Goal: Task Accomplishment & Management: Manage account settings

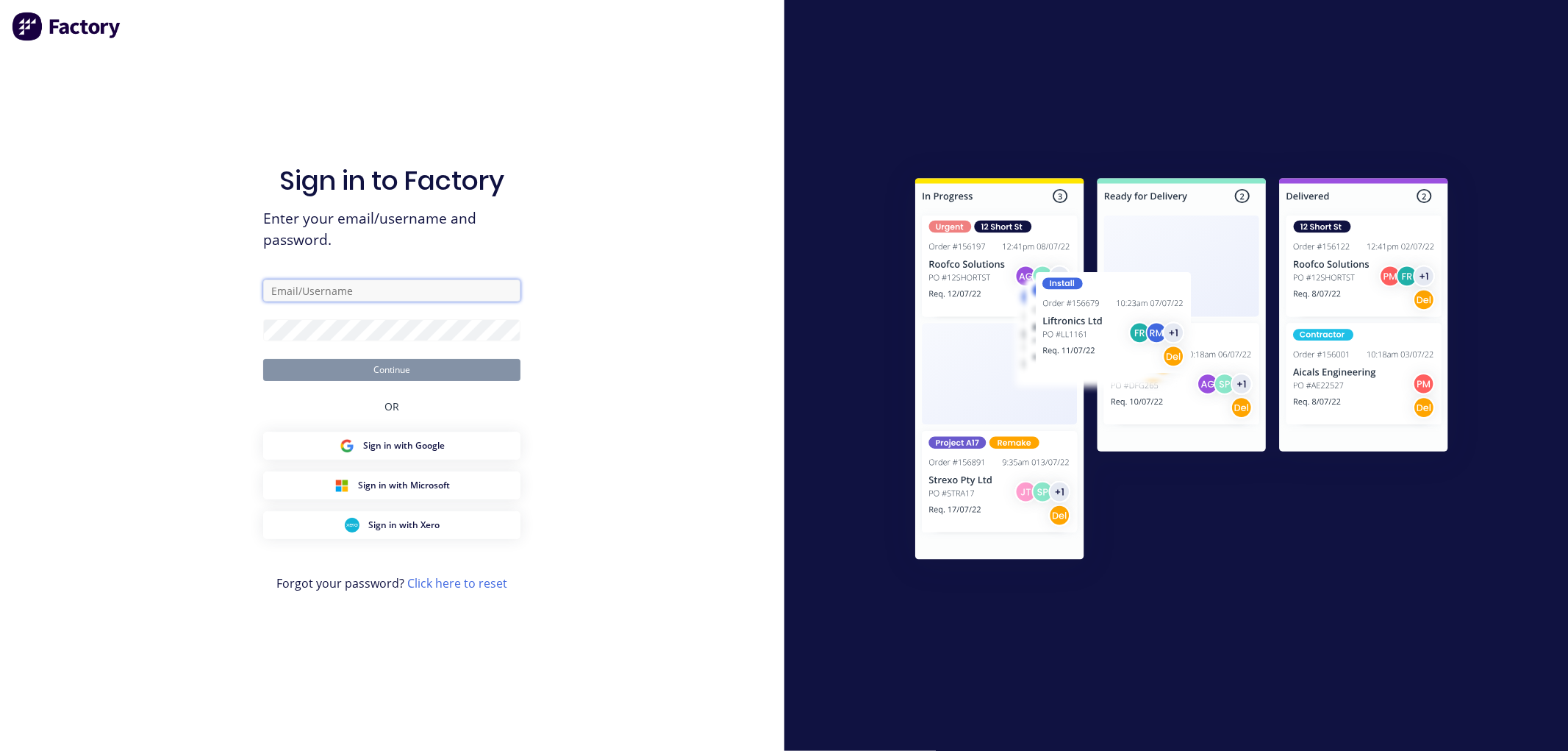
type input "[PERSON_NAME][EMAIL_ADDRESS][DOMAIN_NAME]"
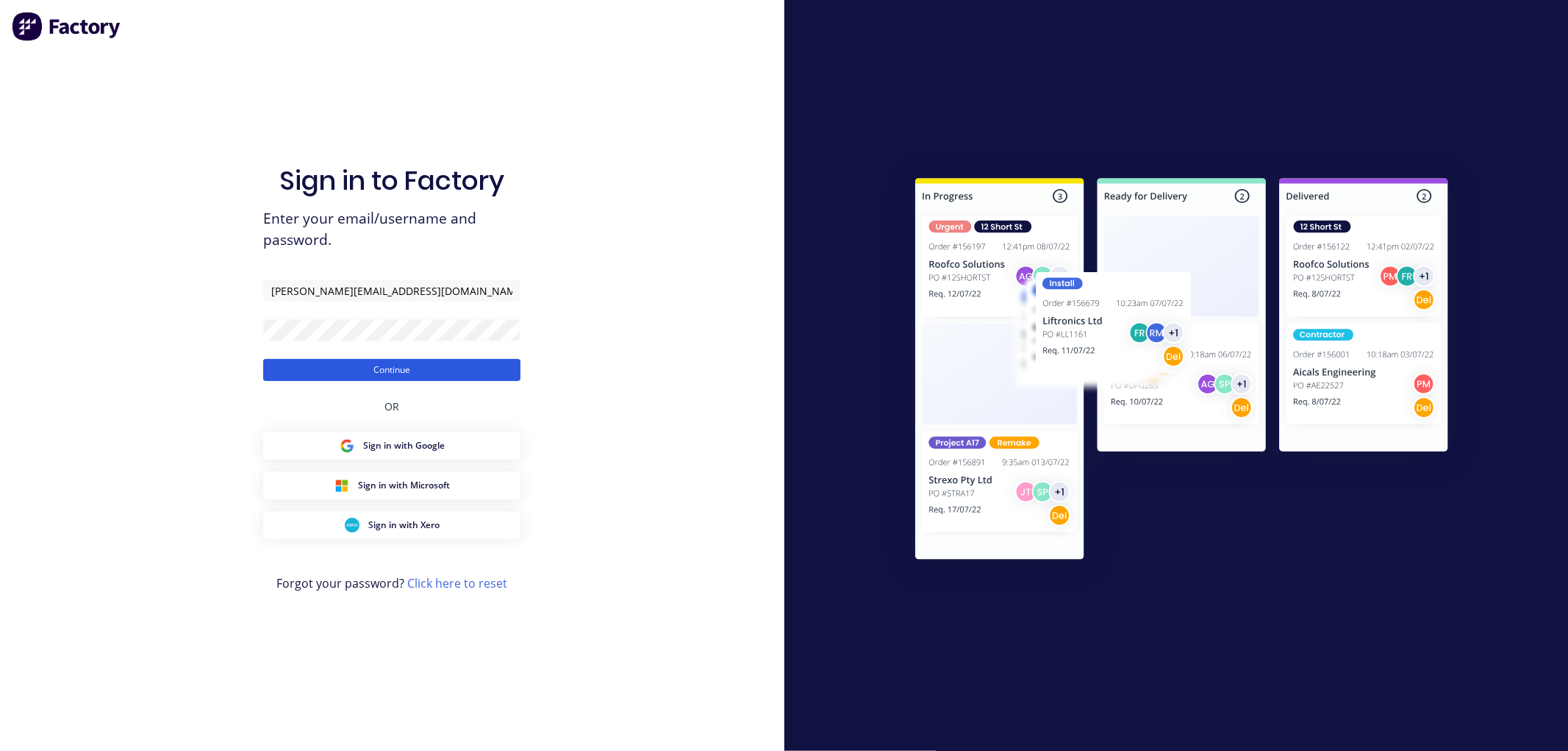
click at [424, 369] on button "Continue" at bounding box center [391, 370] width 257 height 22
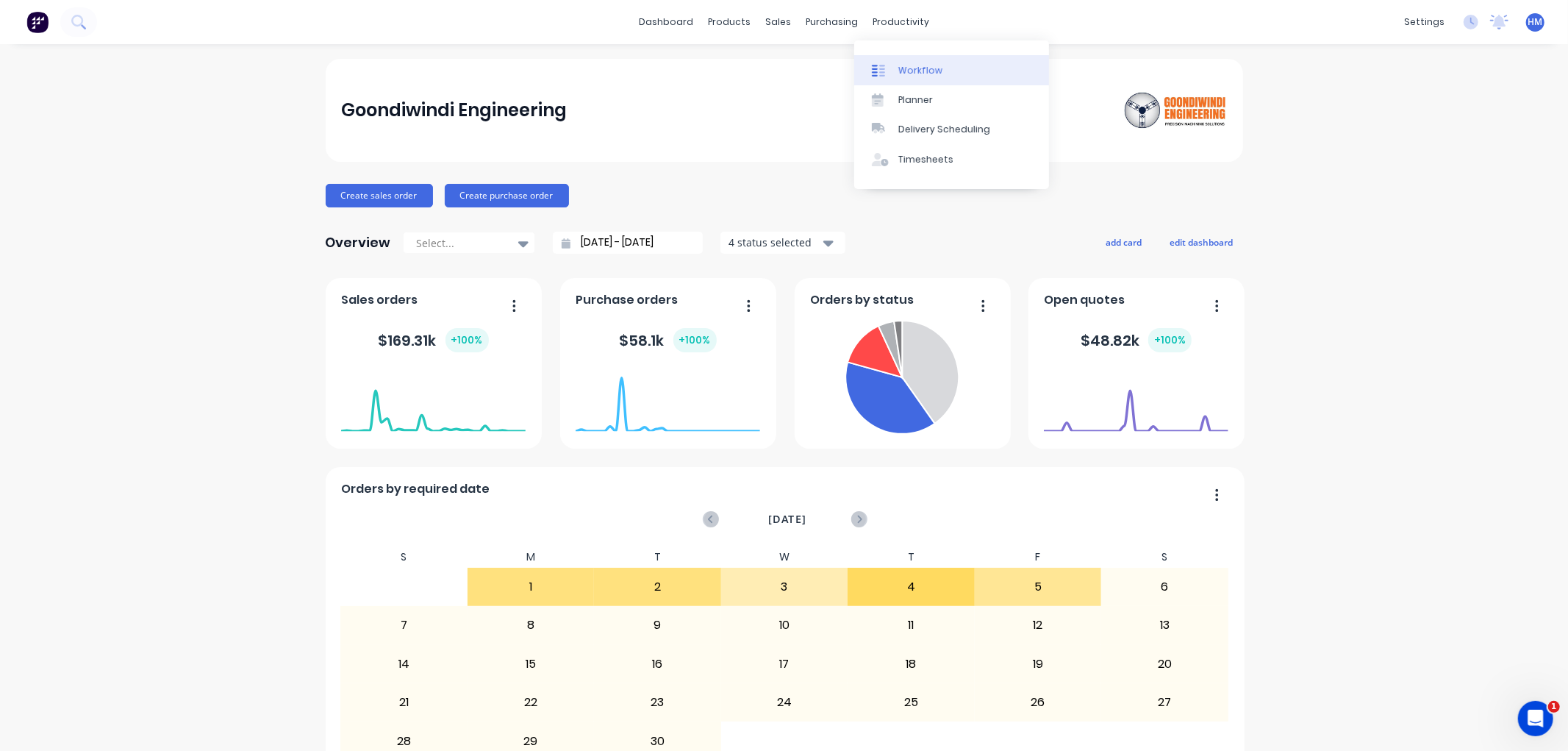
click at [899, 69] on div "Workflow" at bounding box center [920, 71] width 45 height 13
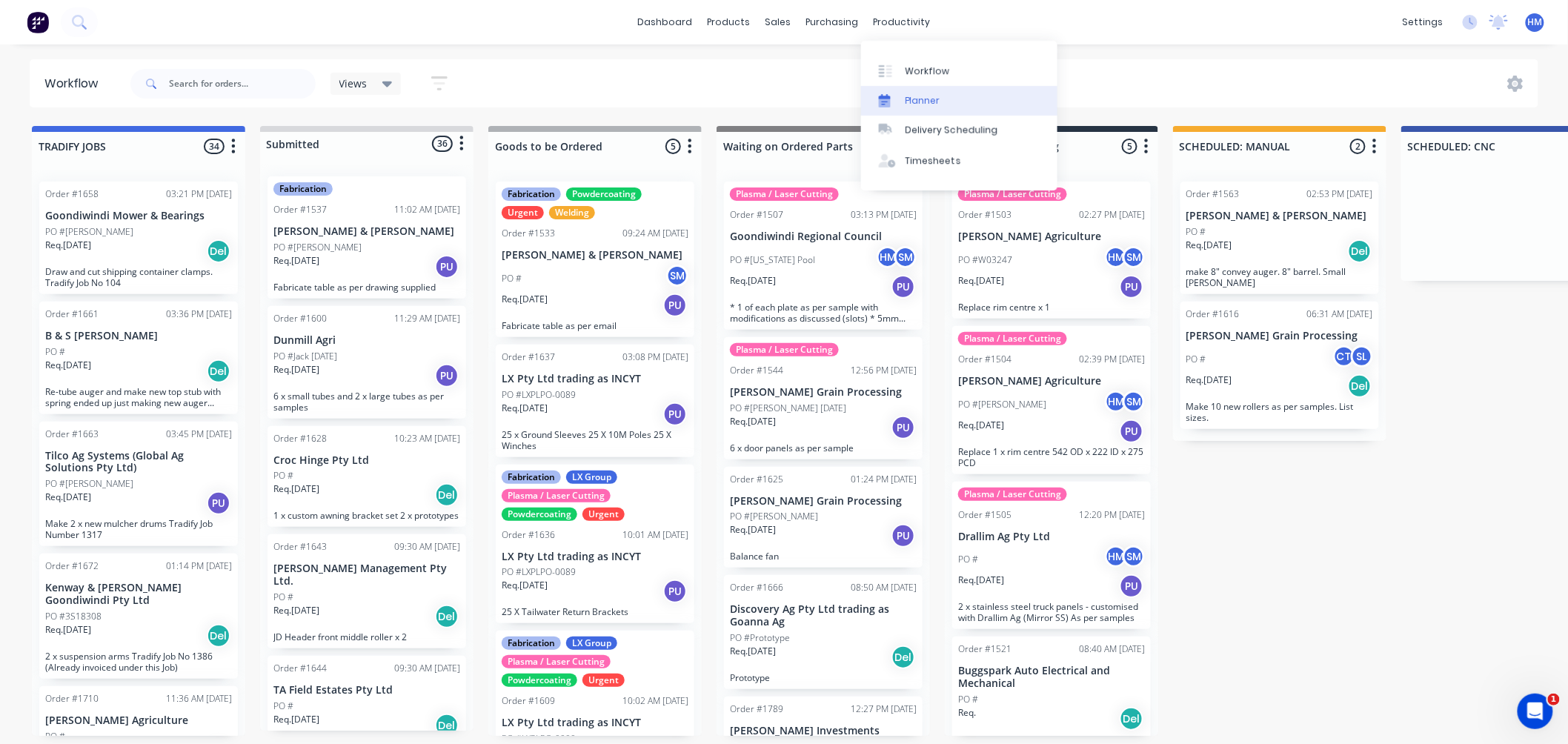
click at [909, 92] on link "Planner" at bounding box center [959, 101] width 196 height 30
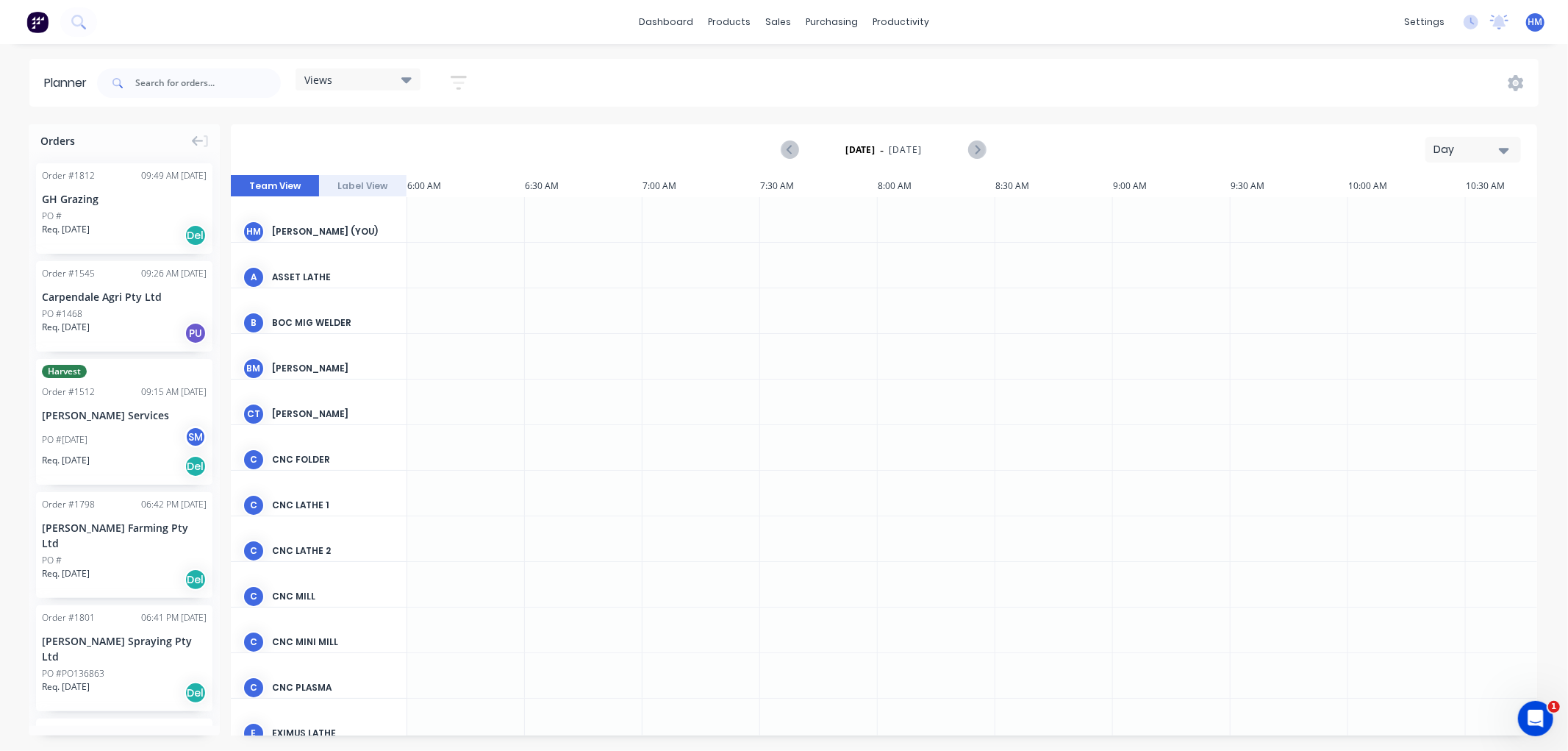
scroll to position [0, 1]
click at [351, 182] on button "Label View" at bounding box center [363, 186] width 88 height 22
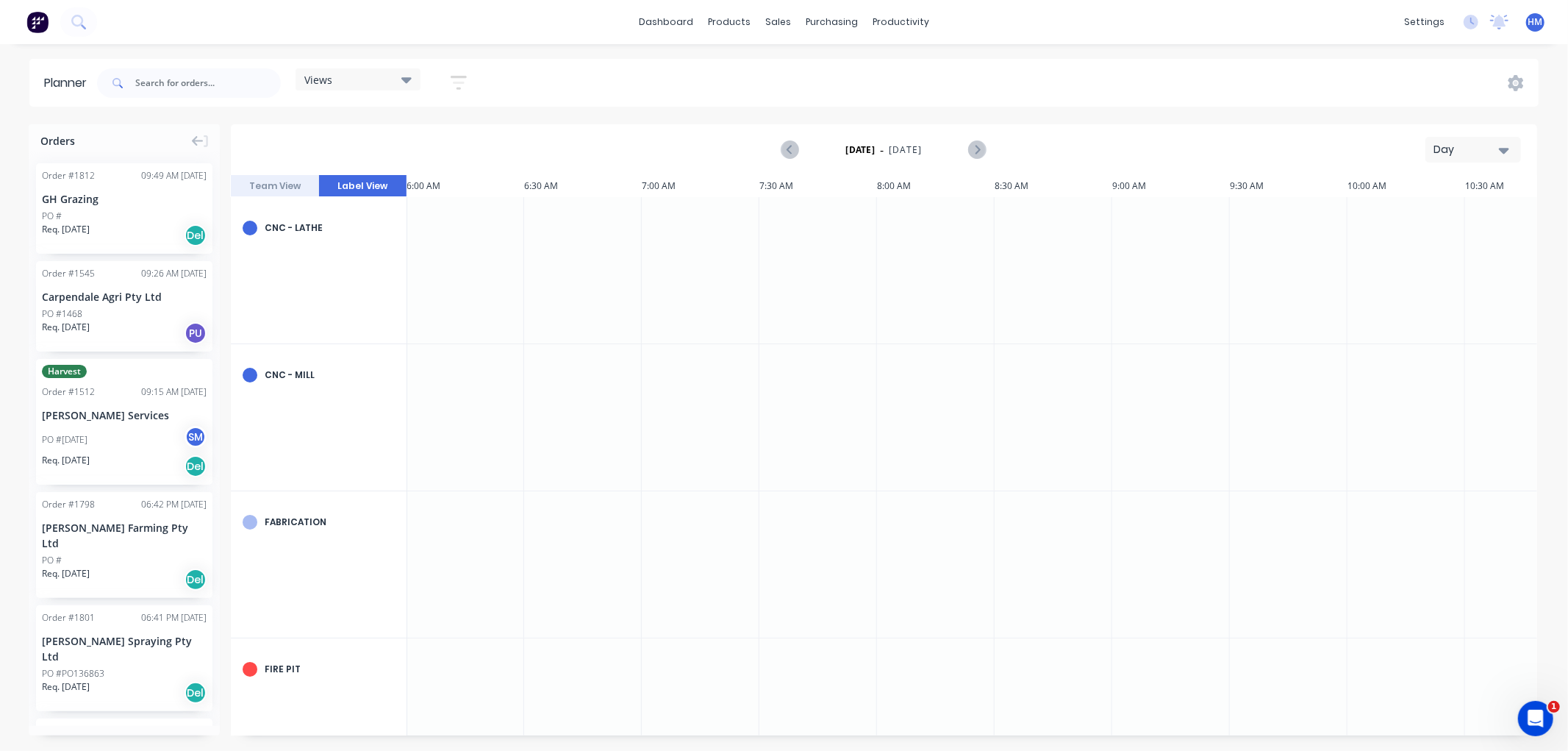
click at [298, 186] on button "Team View" at bounding box center [275, 186] width 88 height 22
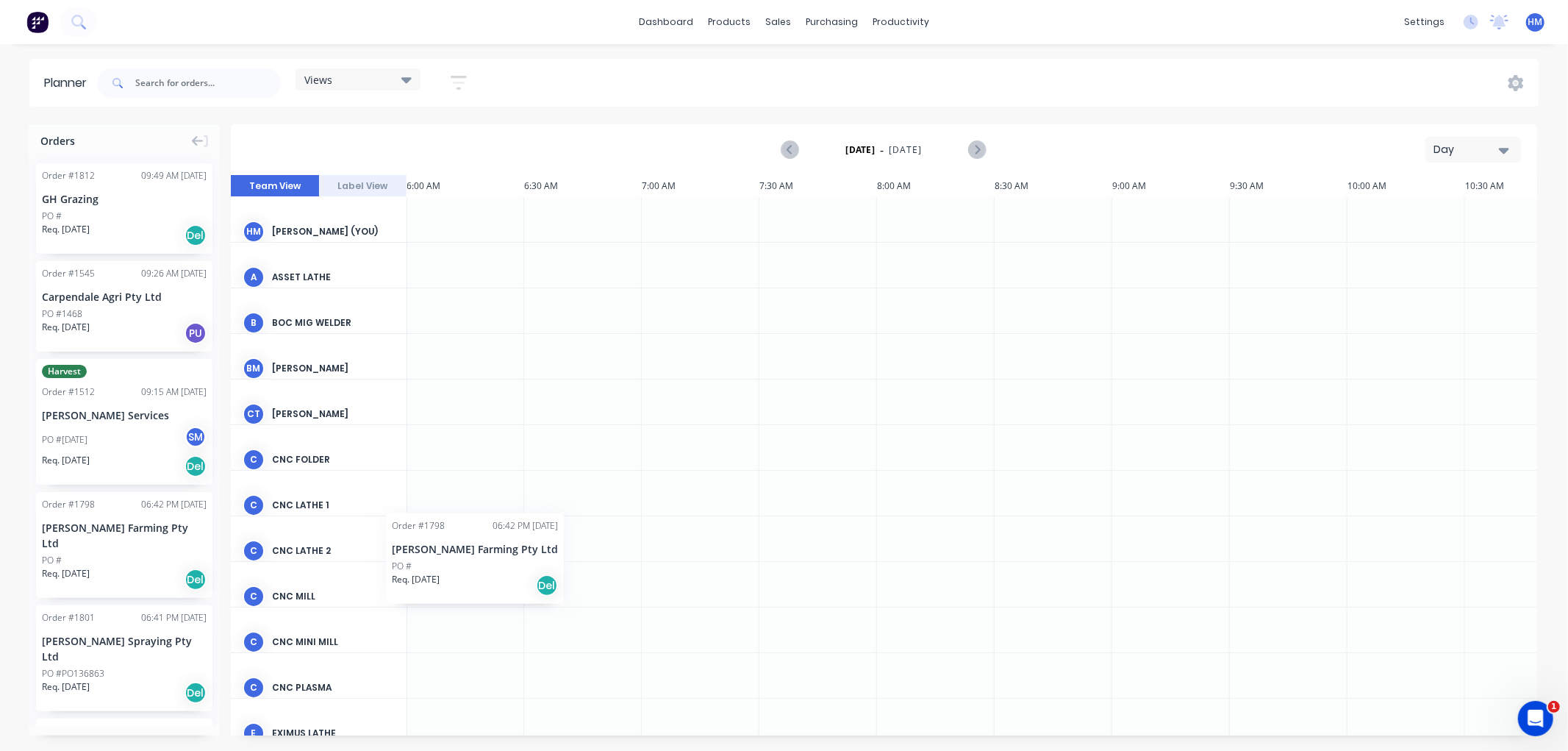
scroll to position [0, 0]
drag, startPoint x: 96, startPoint y: 523, endPoint x: 577, endPoint y: 310, distance: 526.1
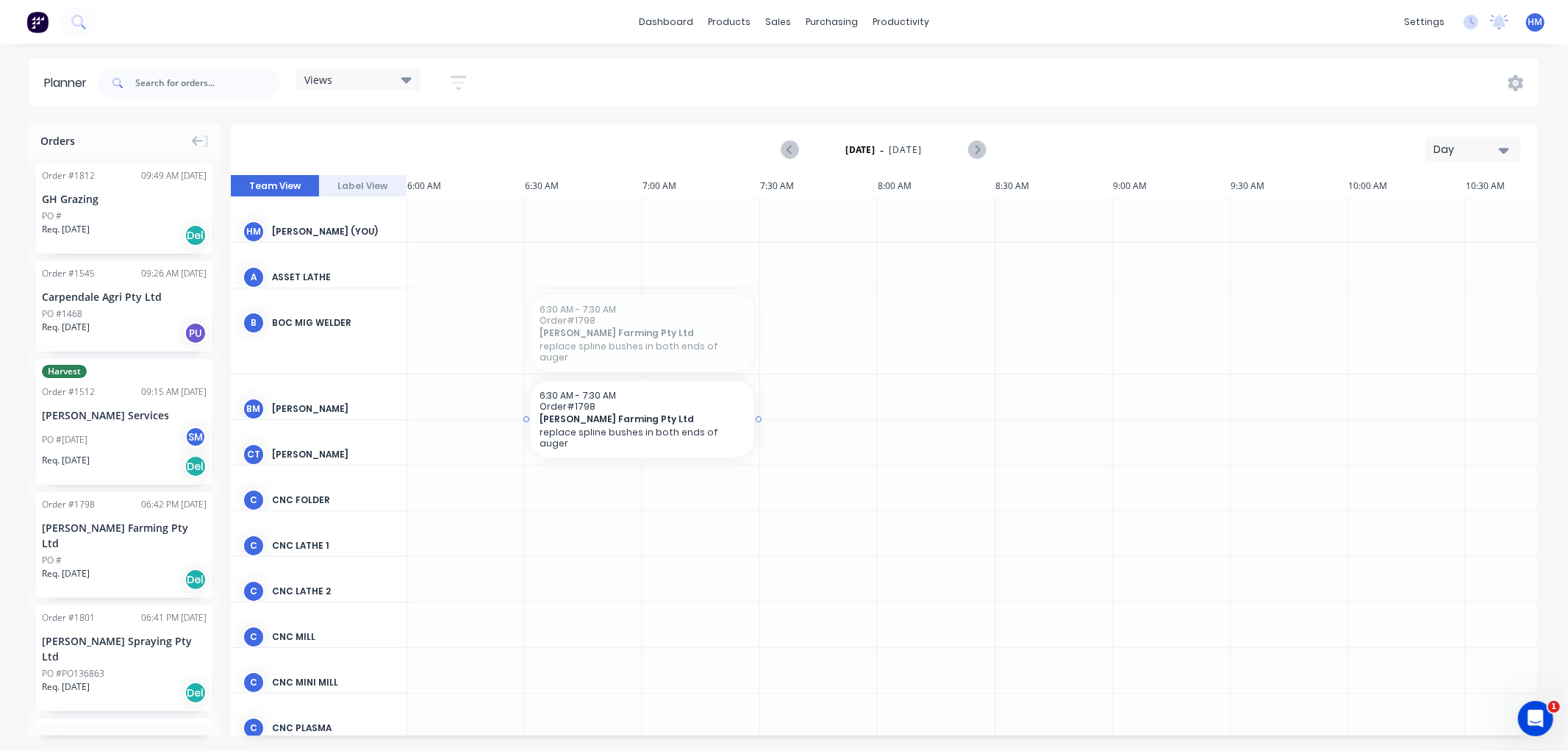
drag, startPoint x: 577, startPoint y: 310, endPoint x: 582, endPoint y: 388, distance: 78.2
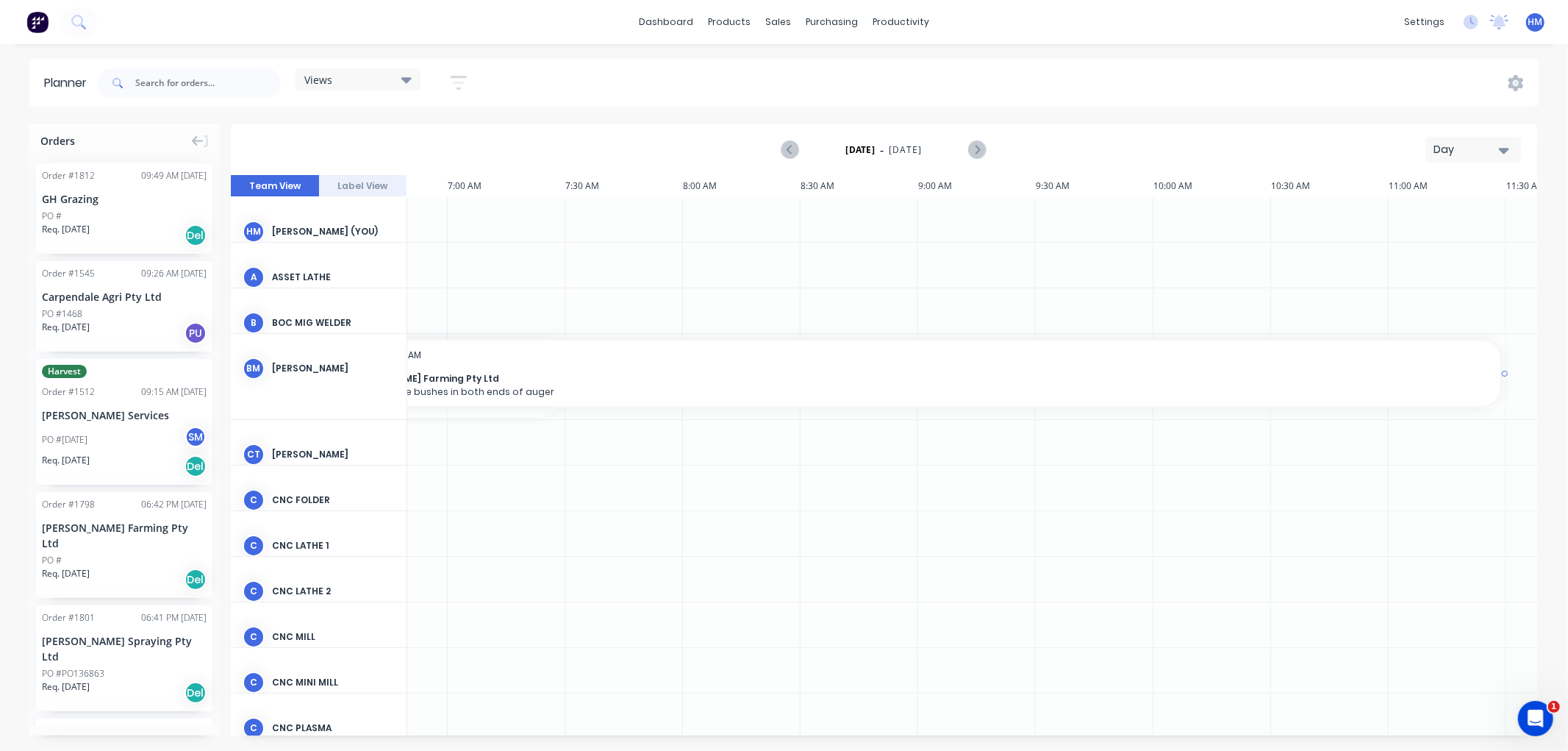
scroll to position [0, 215]
drag, startPoint x: 758, startPoint y: 377, endPoint x: 1359, endPoint y: 361, distance: 601.2
click at [233, 86] on input "text" at bounding box center [207, 82] width 145 height 29
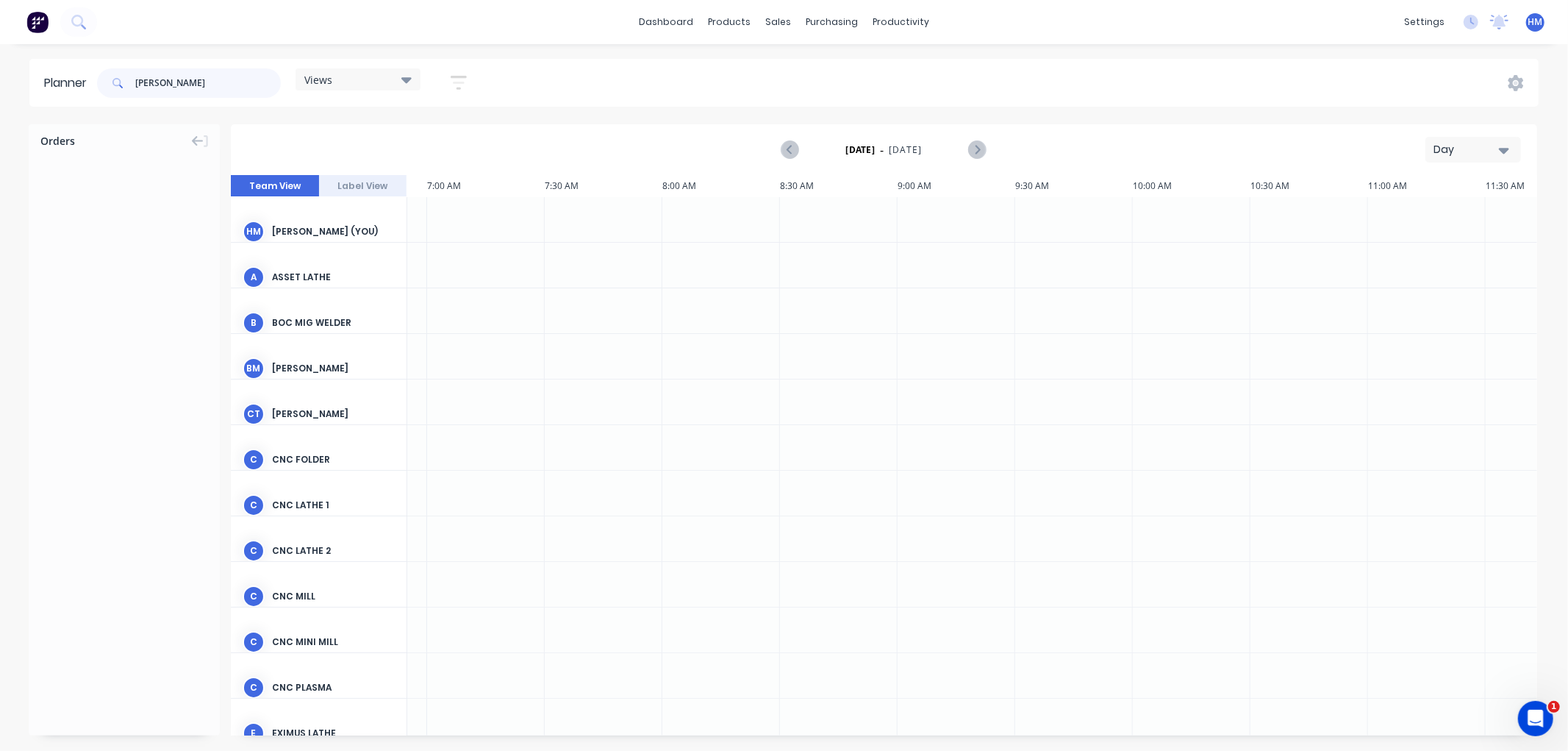
scroll to position [0, 0]
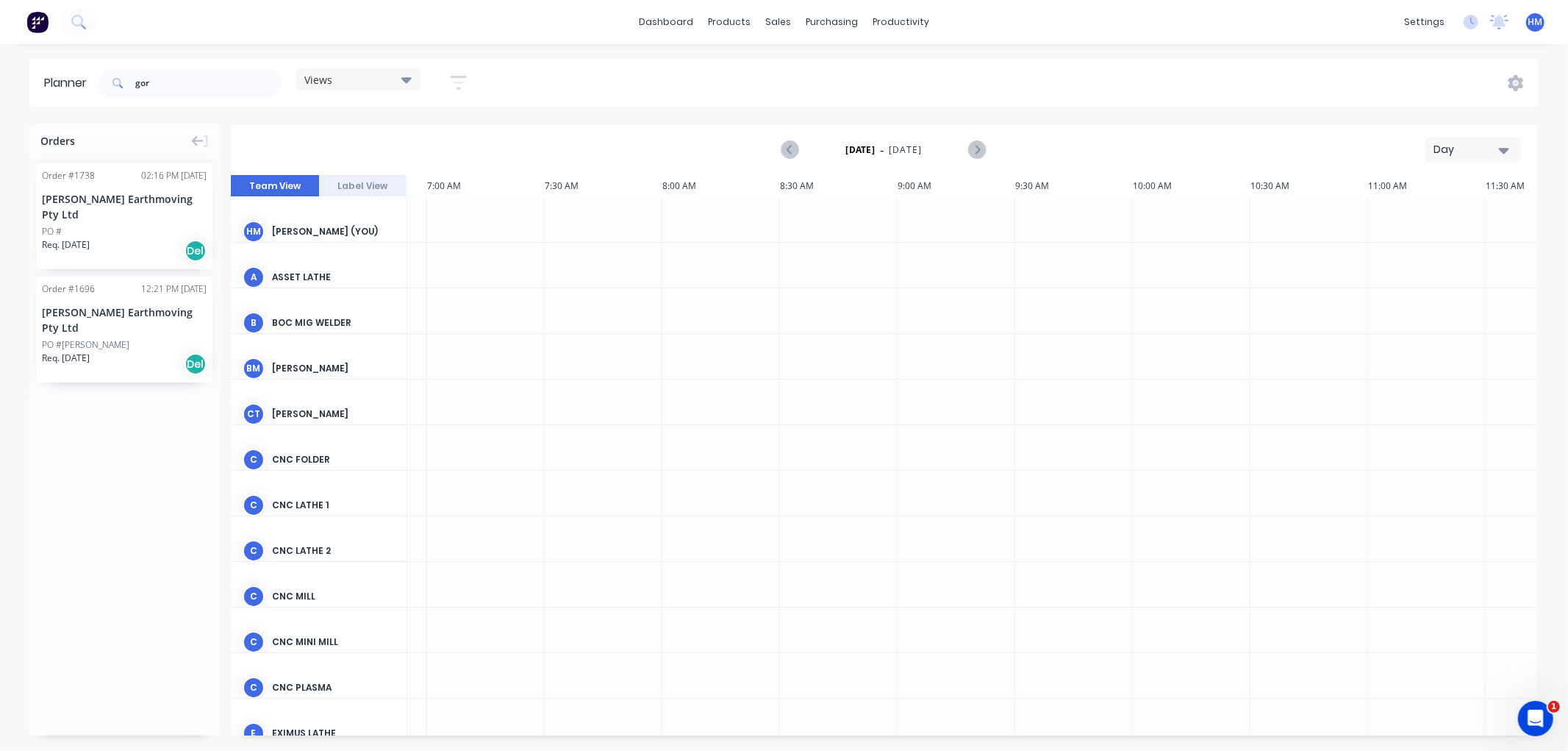
click at [119, 196] on div "[PERSON_NAME] Earthmoving Pty Ltd" at bounding box center [124, 207] width 165 height 31
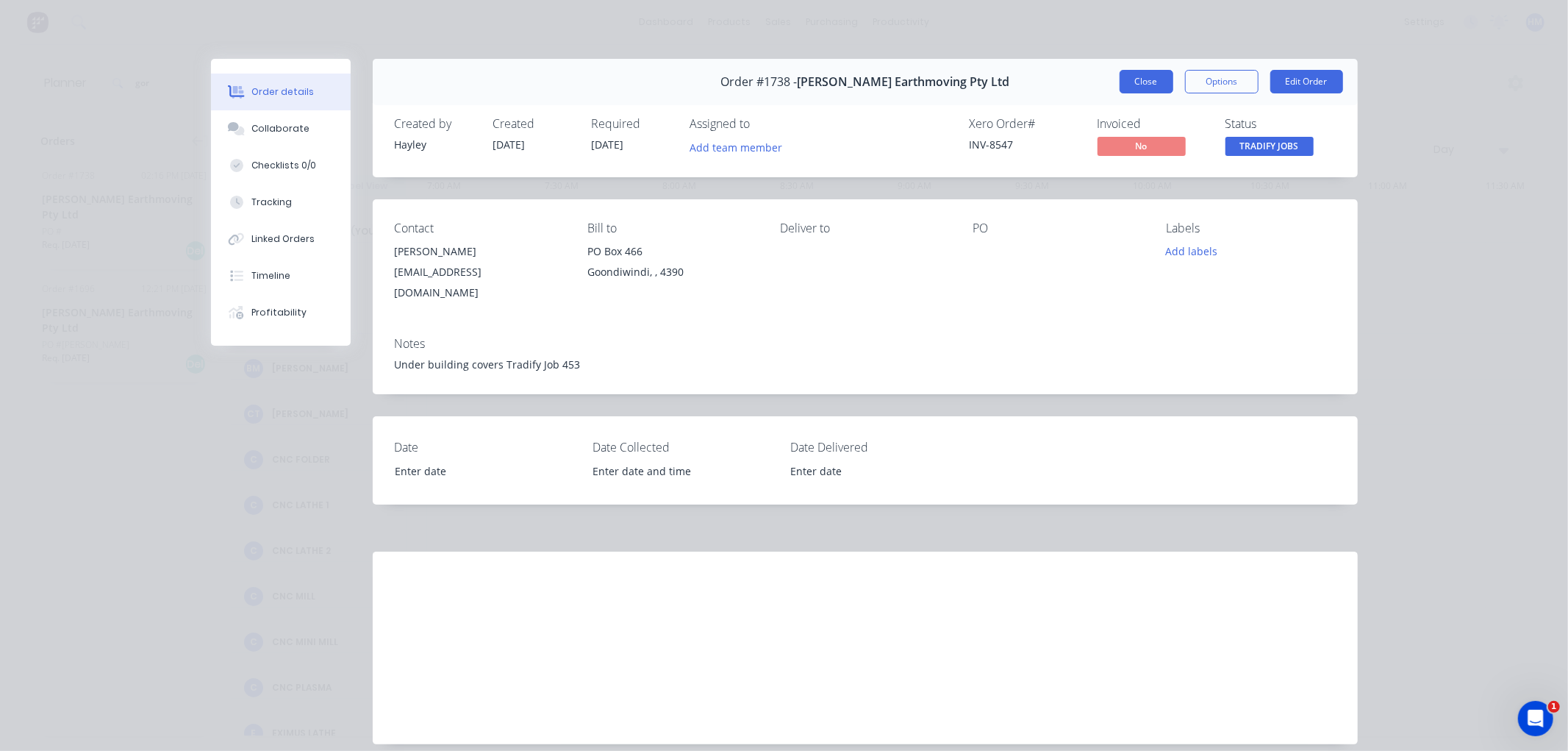
click at [1147, 81] on button "Close" at bounding box center [1146, 81] width 54 height 24
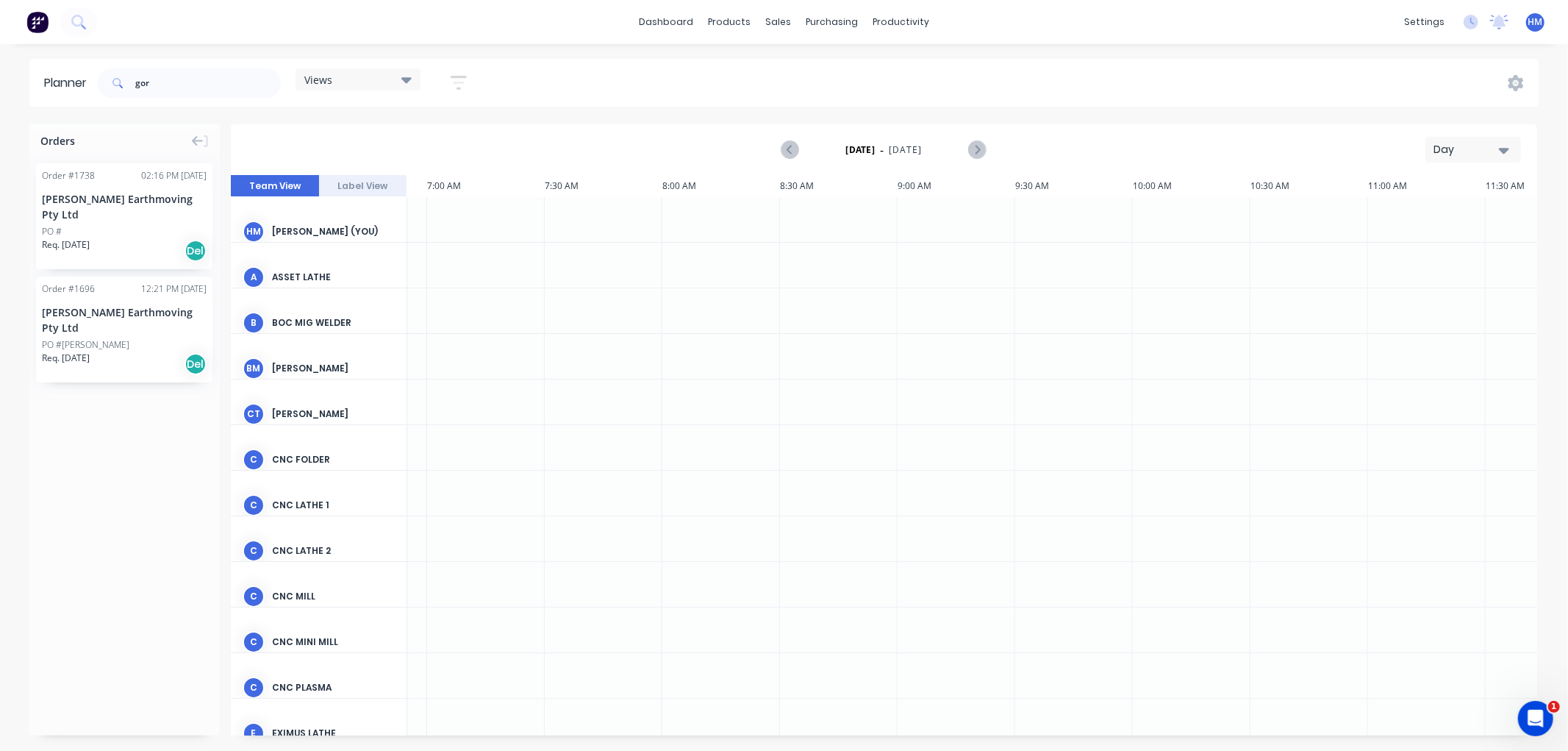
click at [133, 195] on div "[PERSON_NAME] Earthmoving Pty Ltd" at bounding box center [124, 207] width 165 height 31
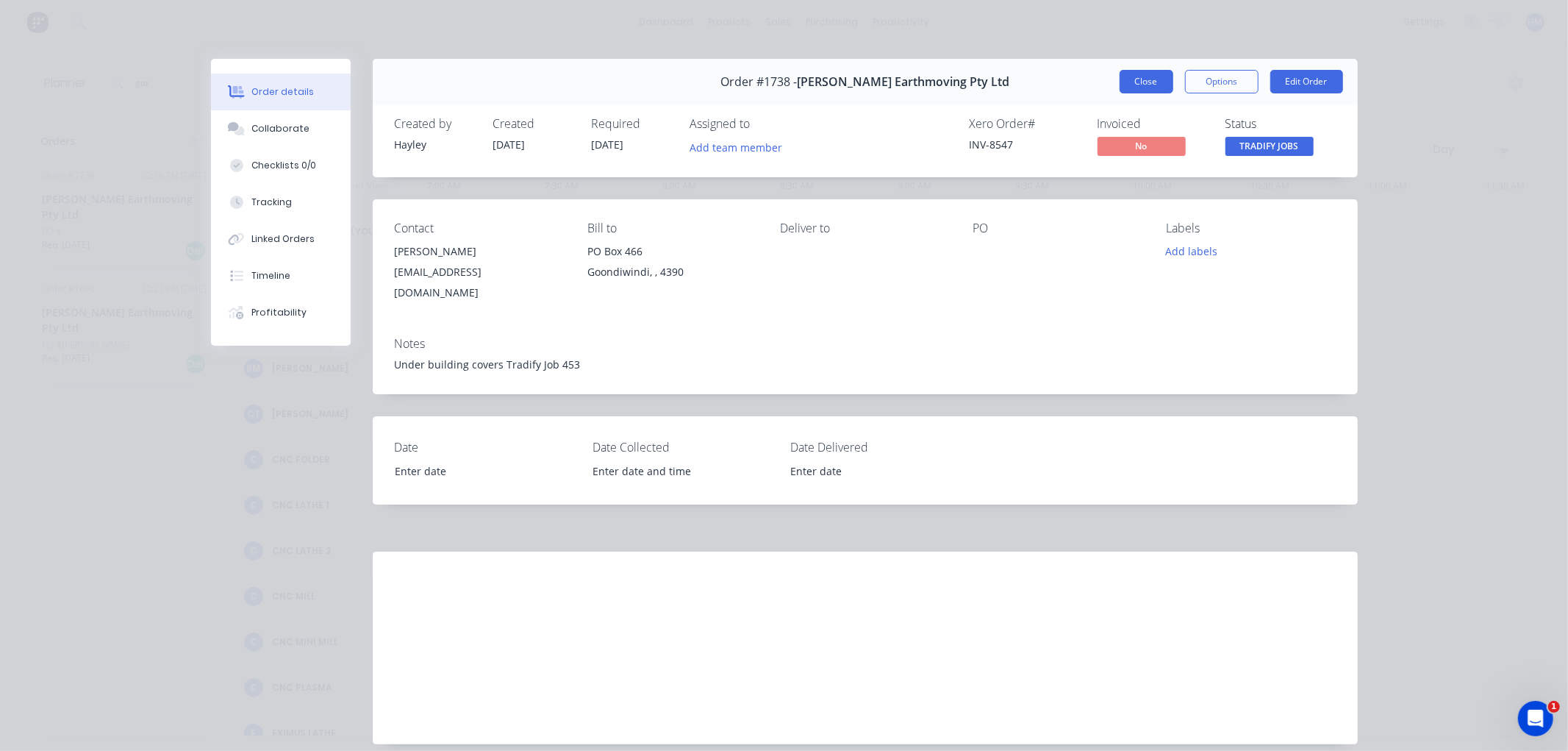
click at [1156, 76] on button "Close" at bounding box center [1146, 81] width 54 height 24
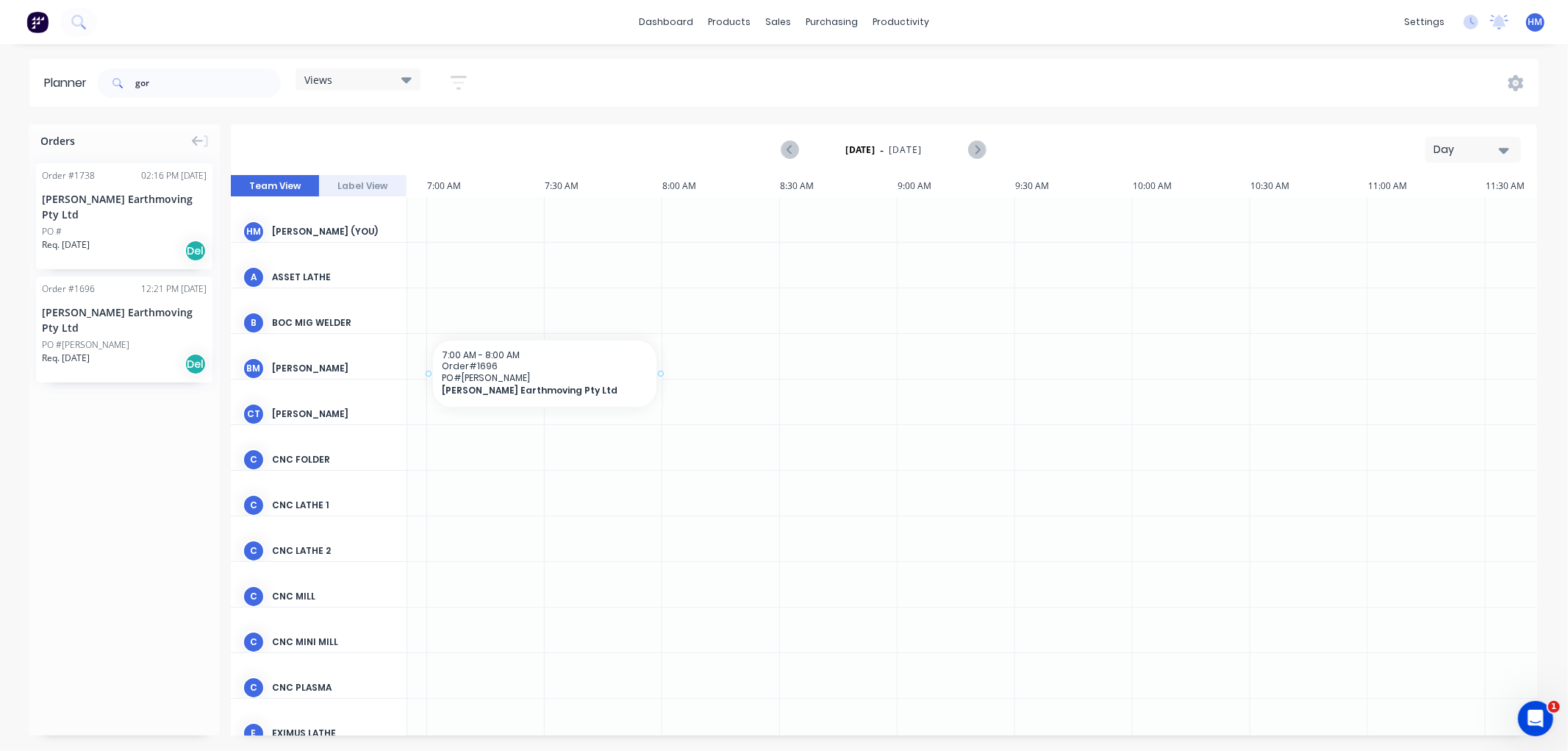
scroll to position [0, 212]
drag, startPoint x: 92, startPoint y: 297, endPoint x: 1402, endPoint y: 337, distance: 1310.6
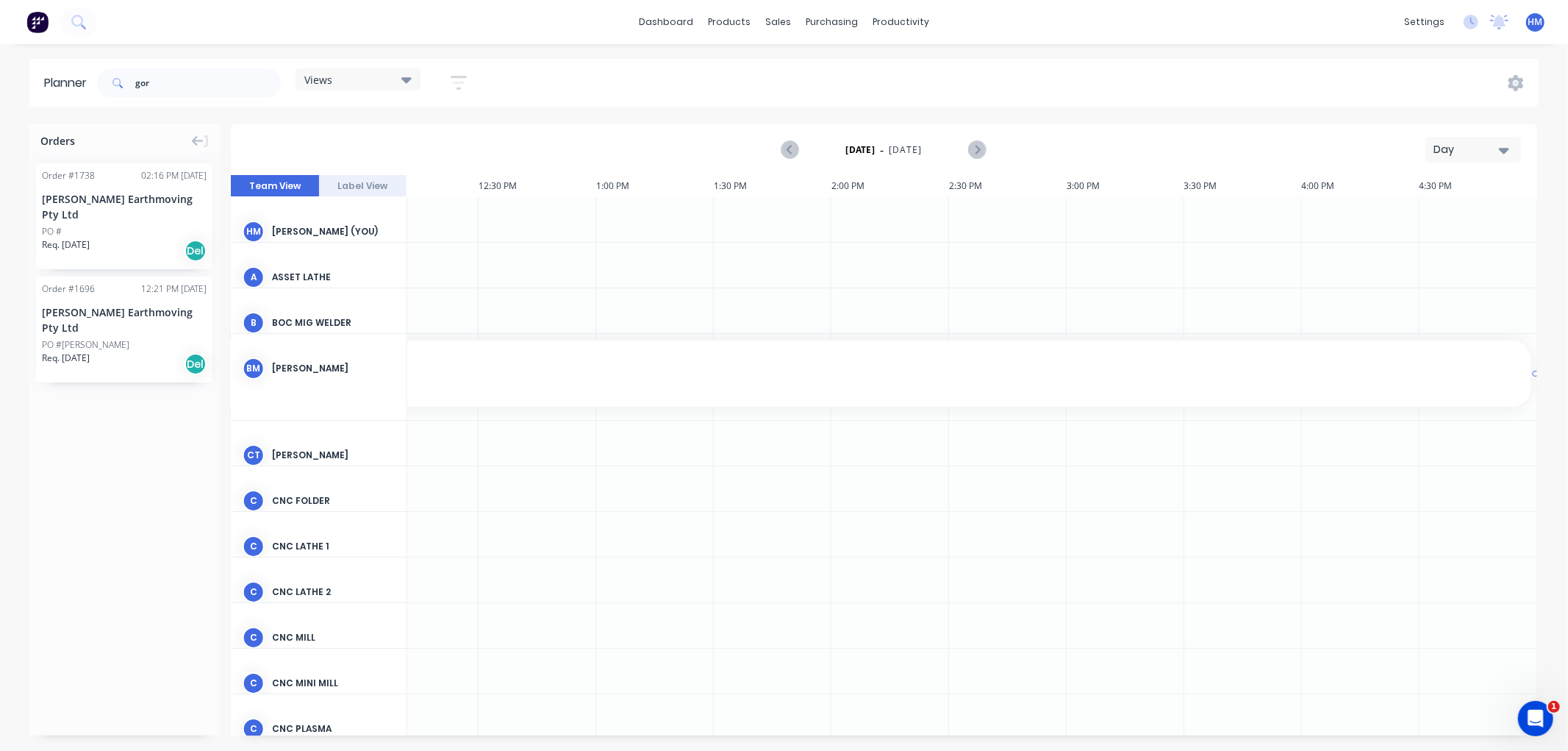
scroll to position [0, 1463]
drag, startPoint x: 651, startPoint y: 374, endPoint x: 1523, endPoint y: 356, distance: 872.2
click at [170, 88] on input "gor" at bounding box center [207, 82] width 145 height 29
type input "g"
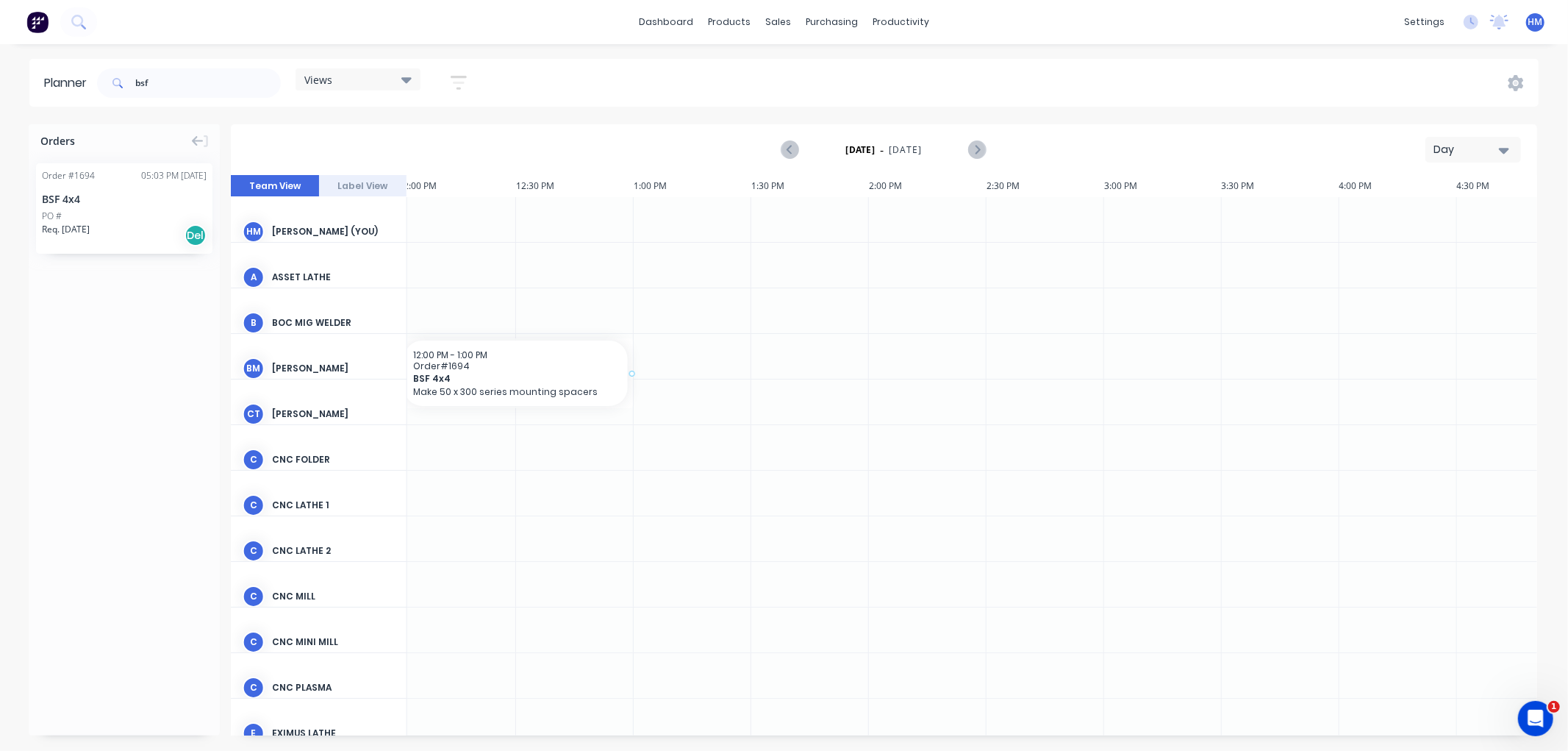
scroll to position [0, 1410]
drag, startPoint x: 100, startPoint y: 203, endPoint x: 444, endPoint y: 386, distance: 389.6
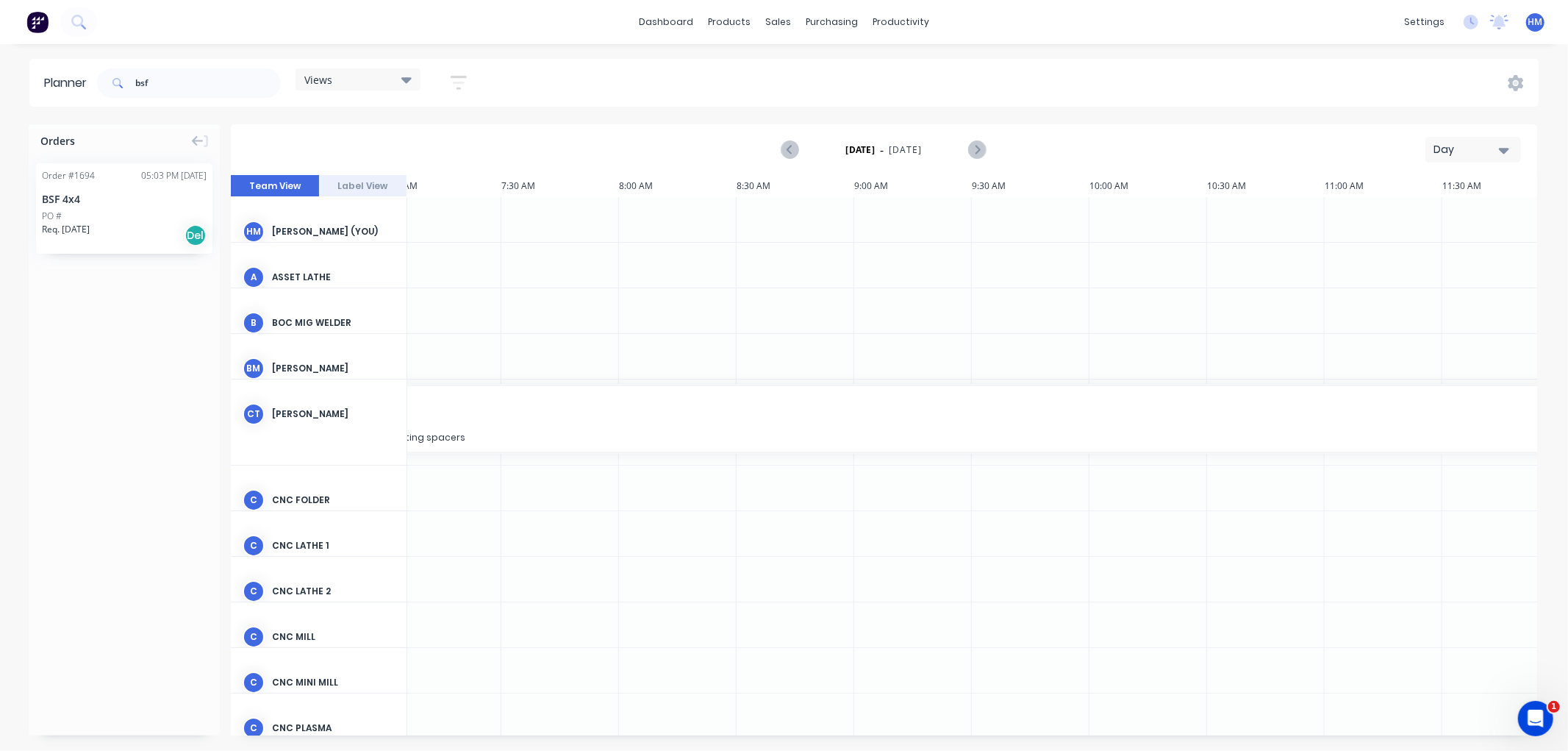
scroll to position [0, 255]
drag, startPoint x: 408, startPoint y: 422, endPoint x: 492, endPoint y: 391, distance: 89.5
drag, startPoint x: 780, startPoint y: 418, endPoint x: 433, endPoint y: 431, distance: 347.2
click at [186, 81] on input "bsf" at bounding box center [207, 82] width 145 height 29
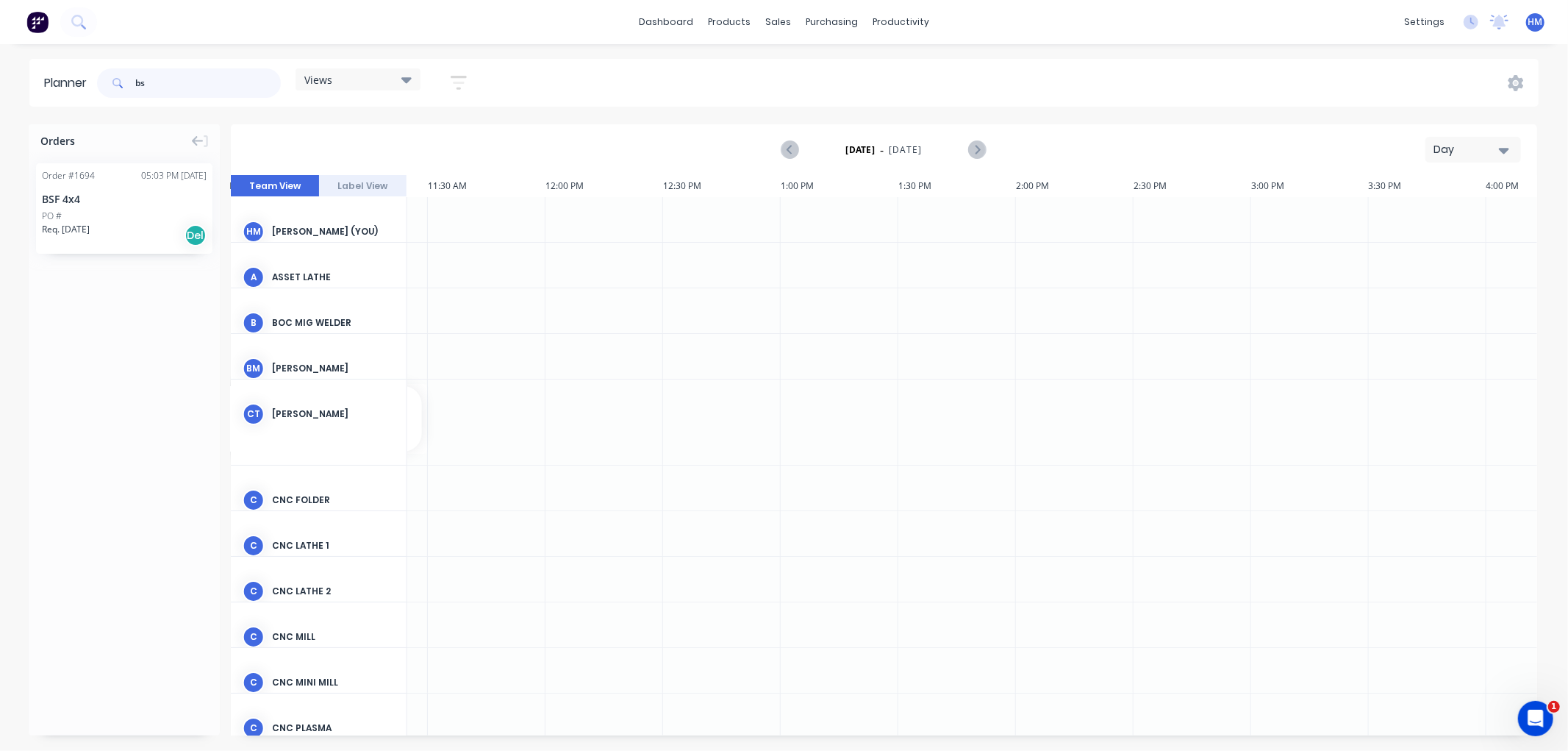
type input "b"
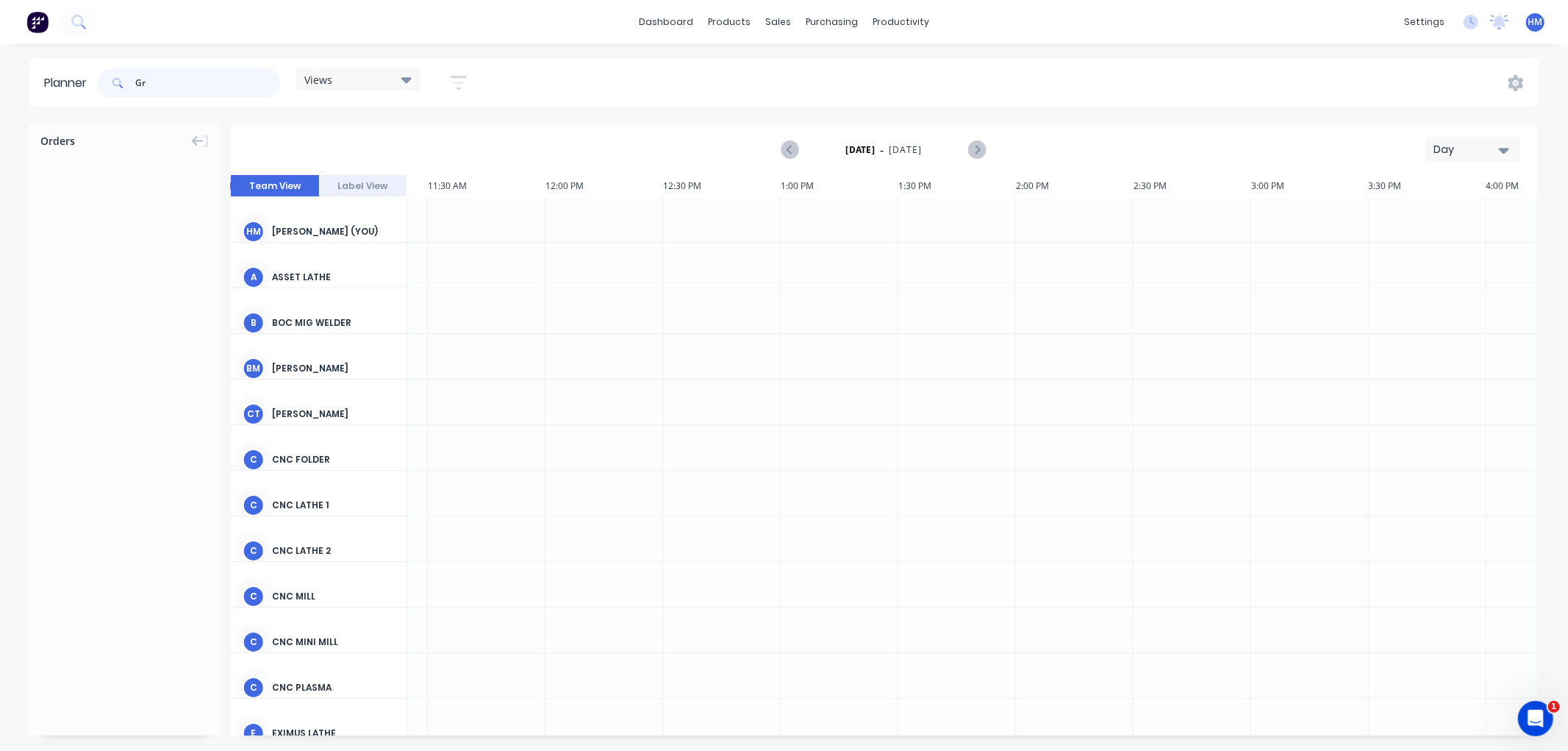
type input "G"
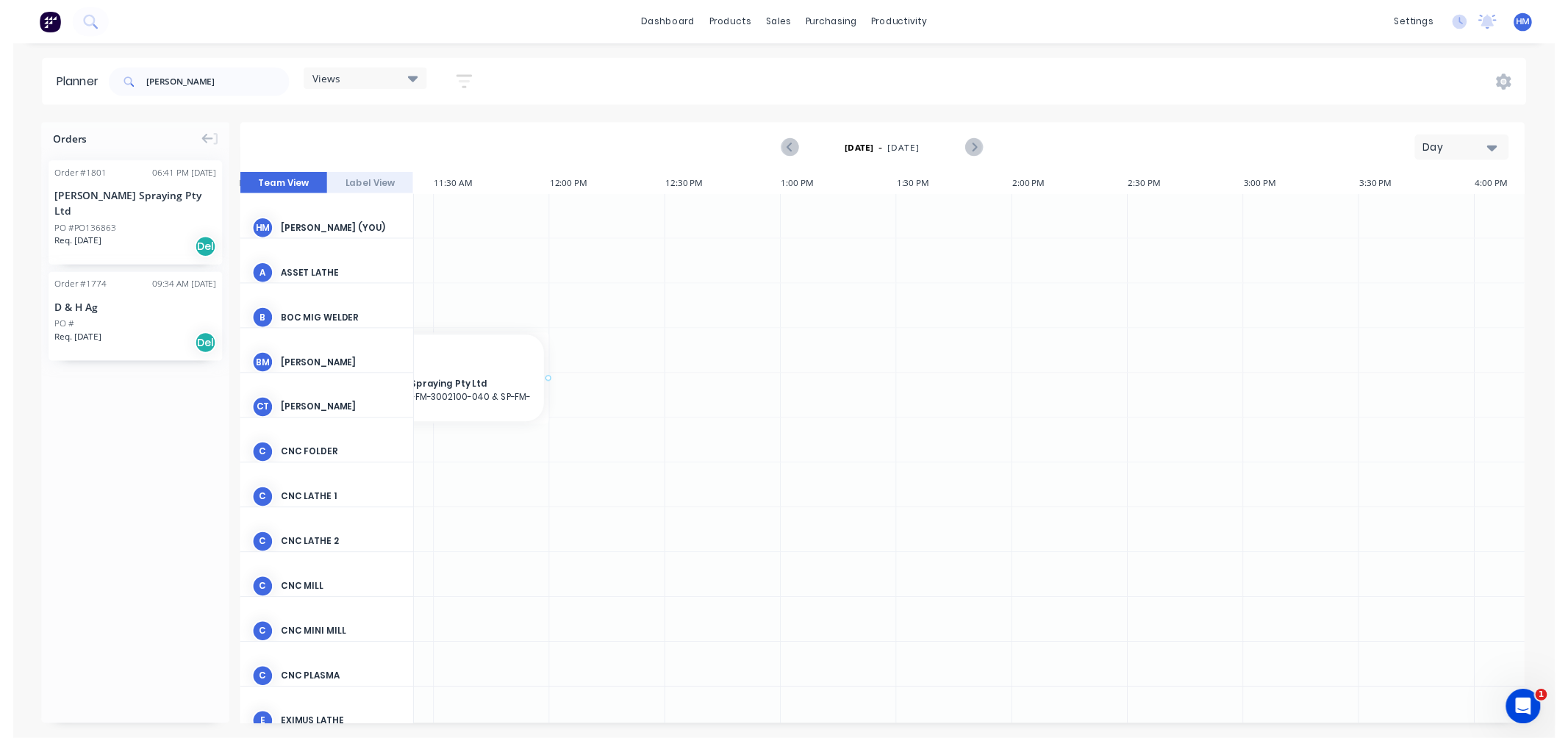
scroll to position [0, 1263]
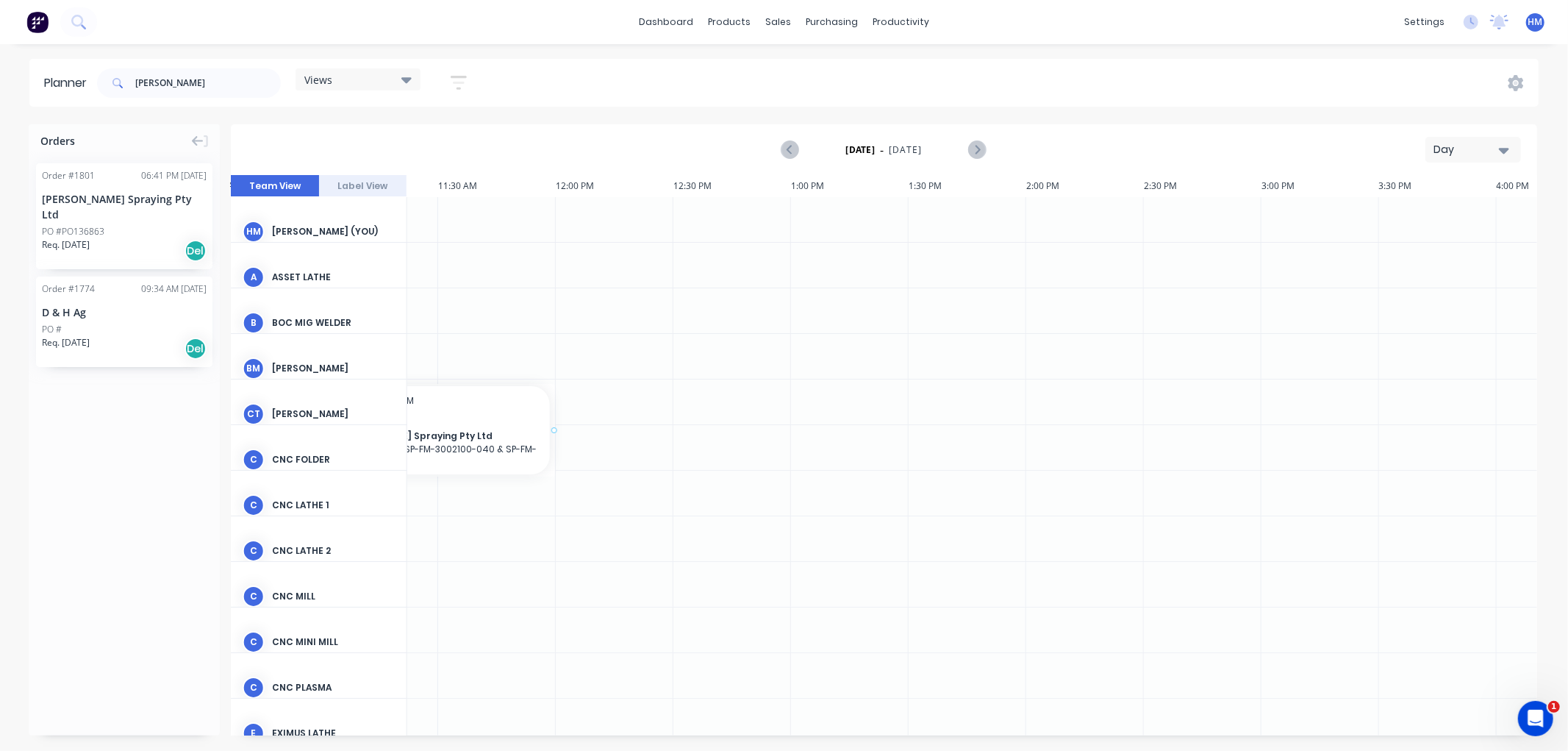
drag, startPoint x: 97, startPoint y: 201, endPoint x: 438, endPoint y: 386, distance: 388.0
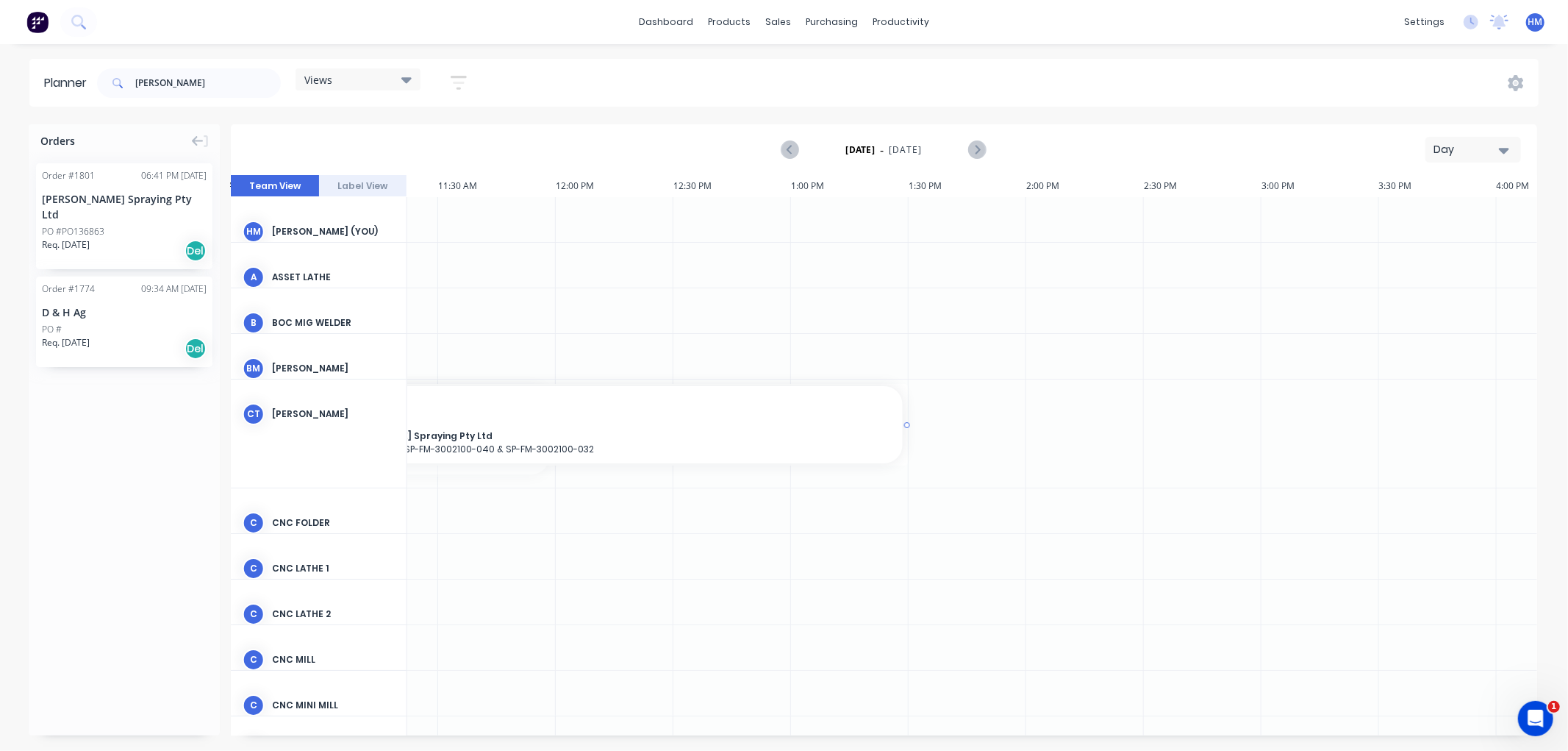
drag, startPoint x: 554, startPoint y: 431, endPoint x: 860, endPoint y: 412, distance: 306.6
click at [169, 91] on input "[PERSON_NAME]" at bounding box center [207, 82] width 145 height 29
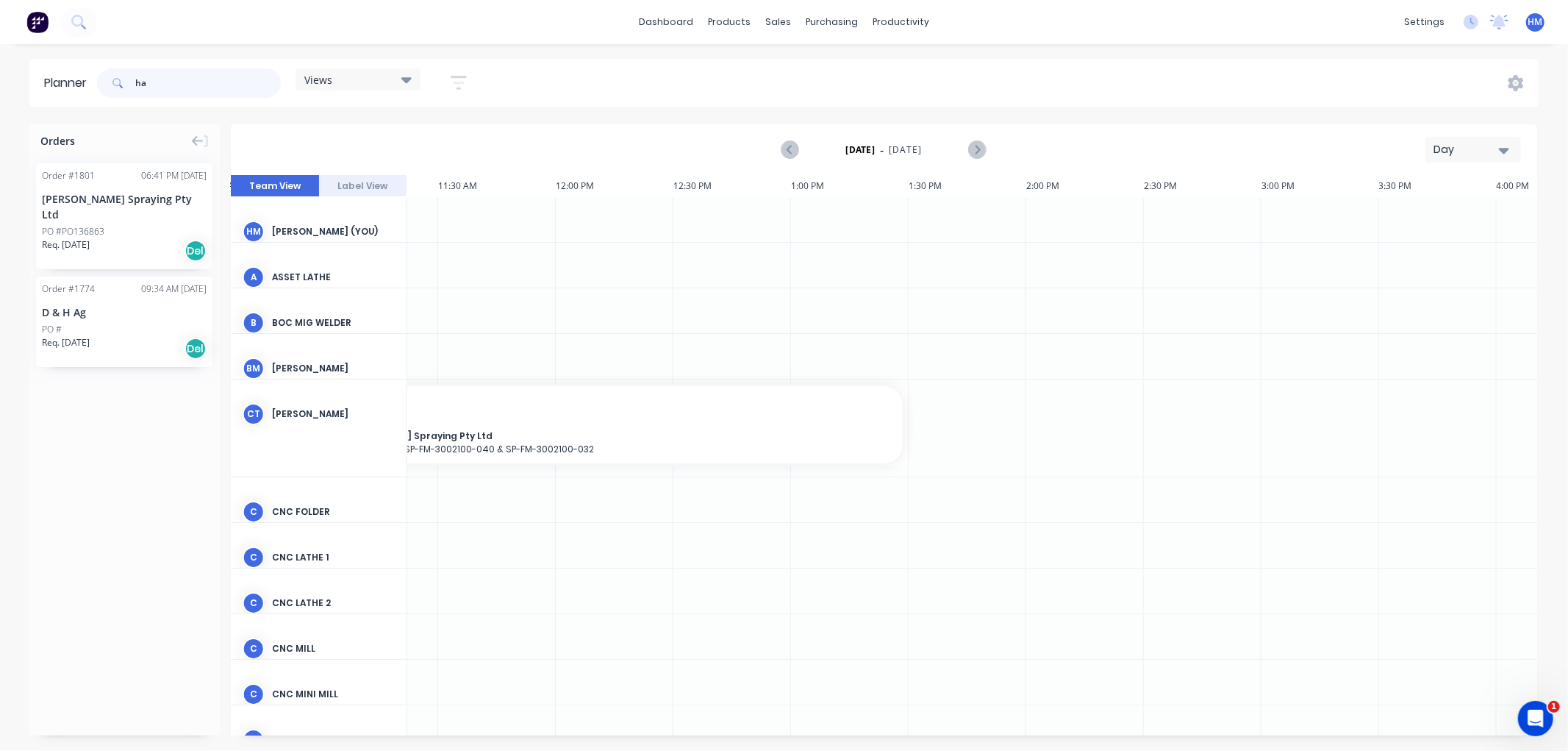
type input "h"
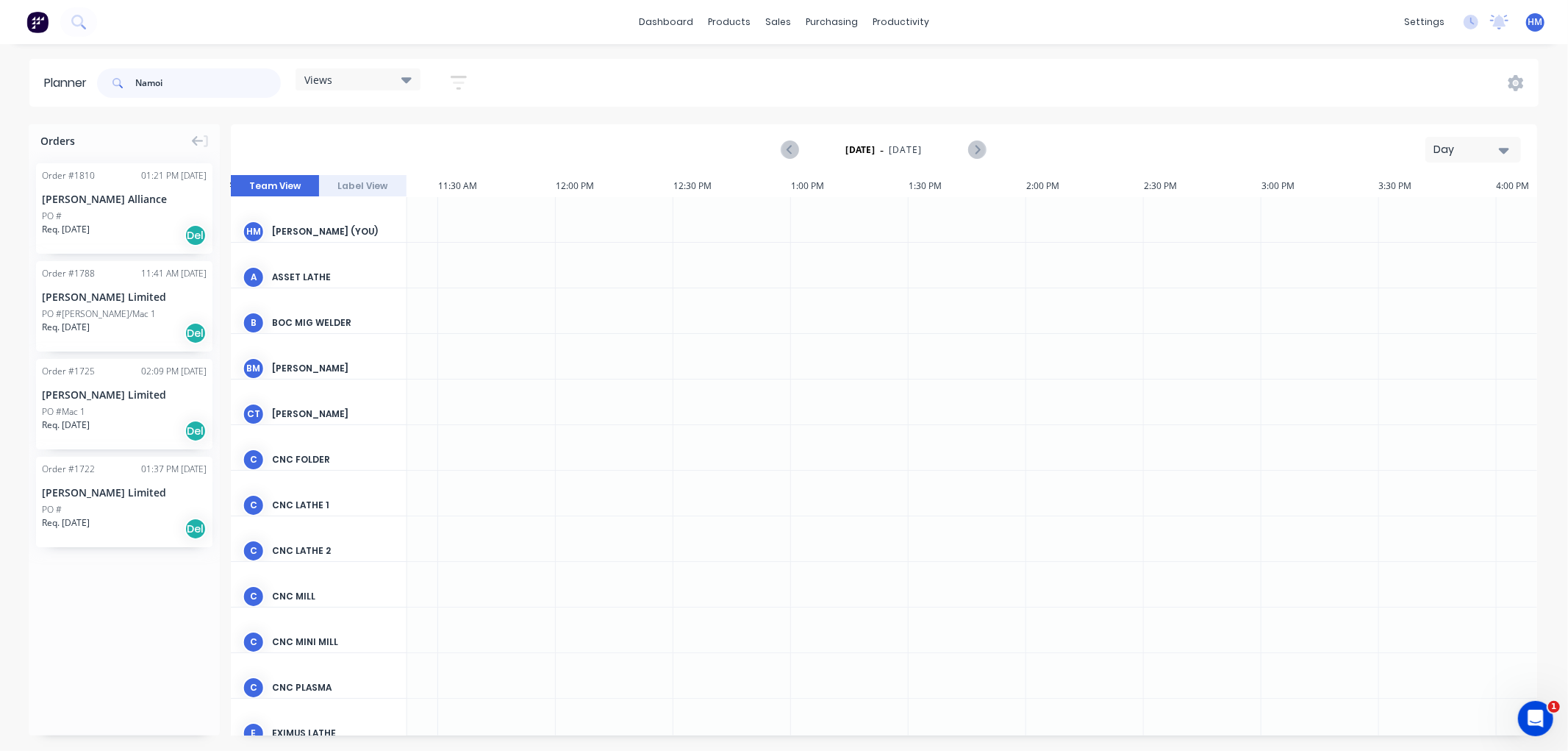
type input "Namoi"
click at [87, 203] on div "[PERSON_NAME] Alliance" at bounding box center [124, 199] width 165 height 15
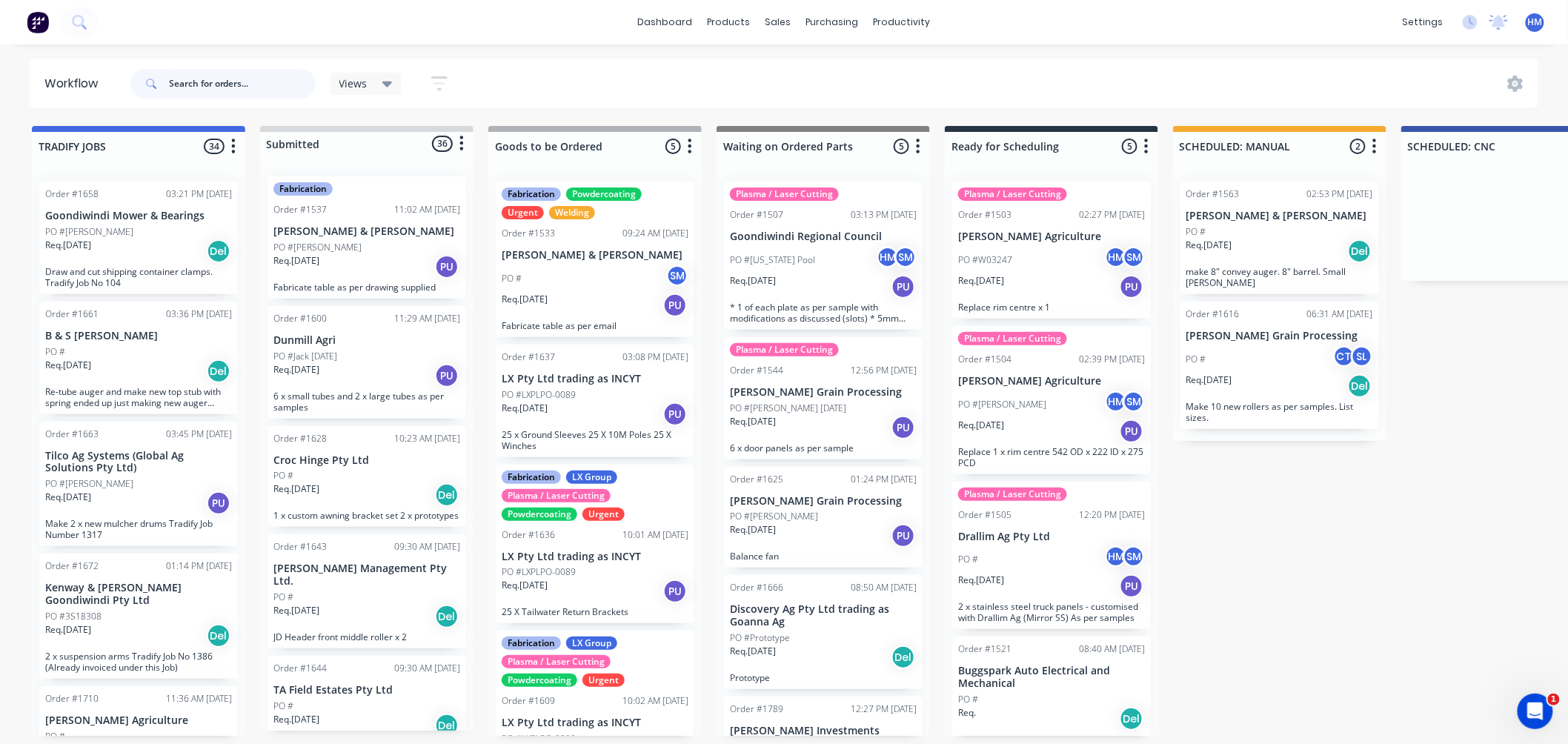
click at [262, 79] on input "text" at bounding box center [242, 83] width 146 height 30
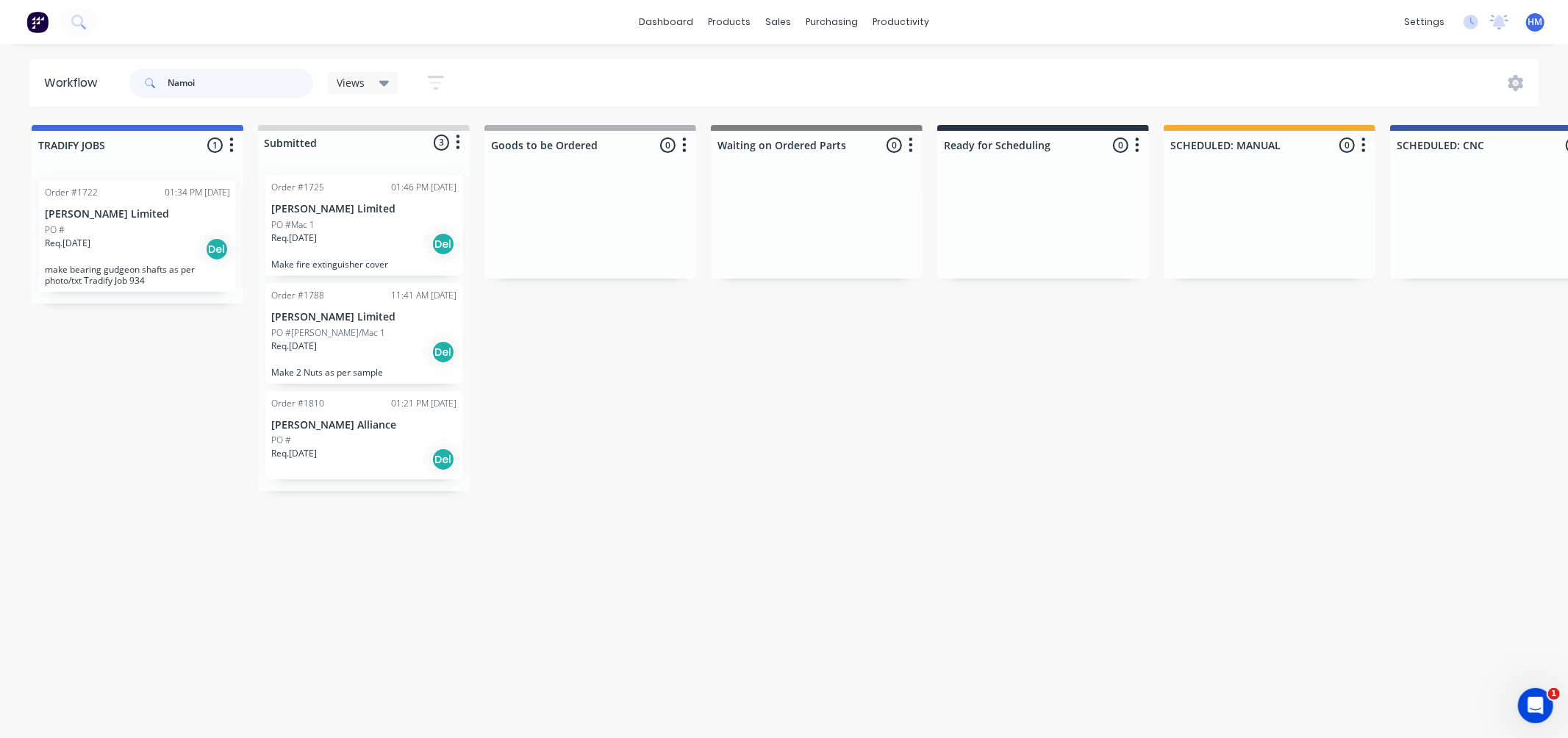
type input "Namoi"
click at [324, 427] on p "[PERSON_NAME] Alliance" at bounding box center [364, 425] width 186 height 13
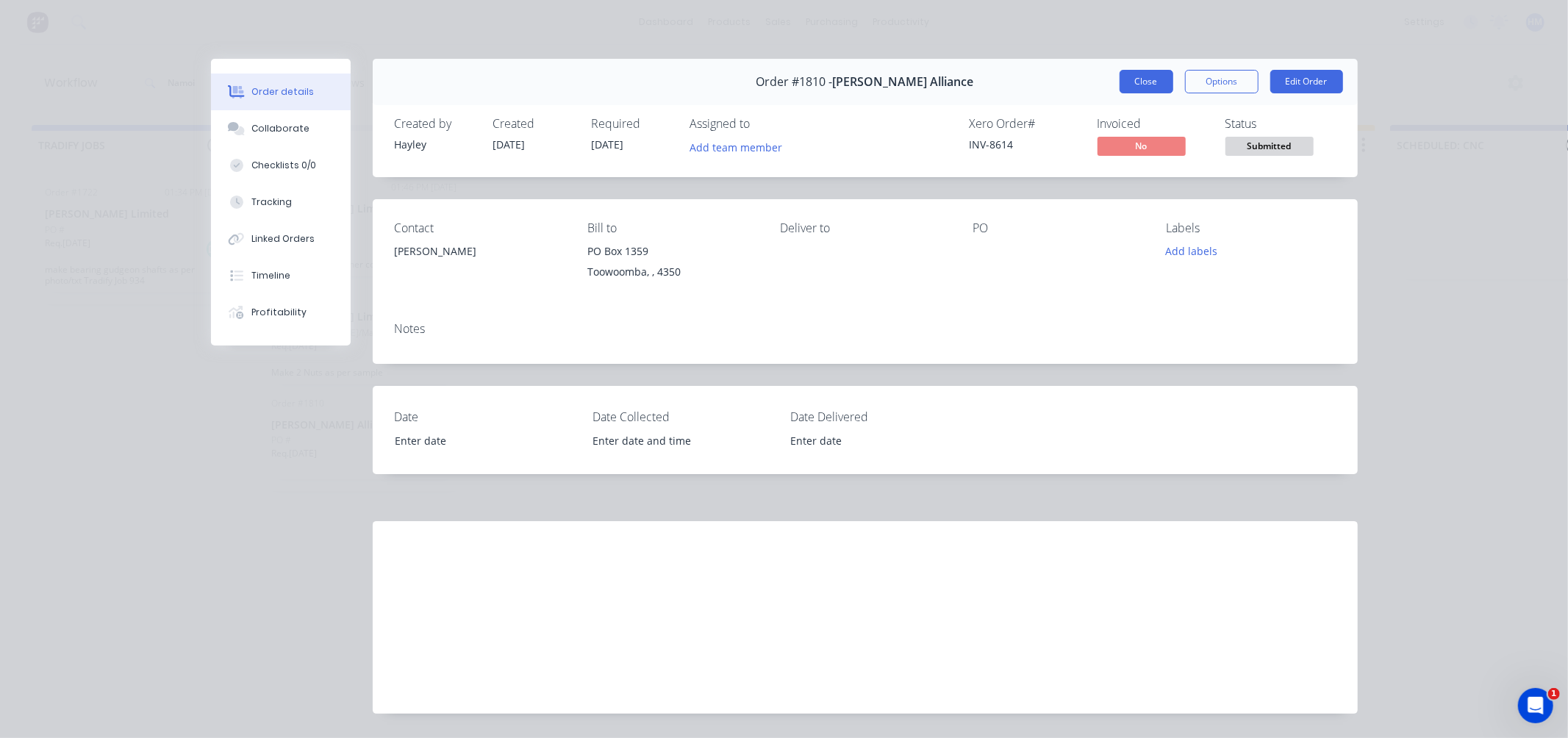
click at [1146, 71] on button "Close" at bounding box center [1146, 81] width 54 height 24
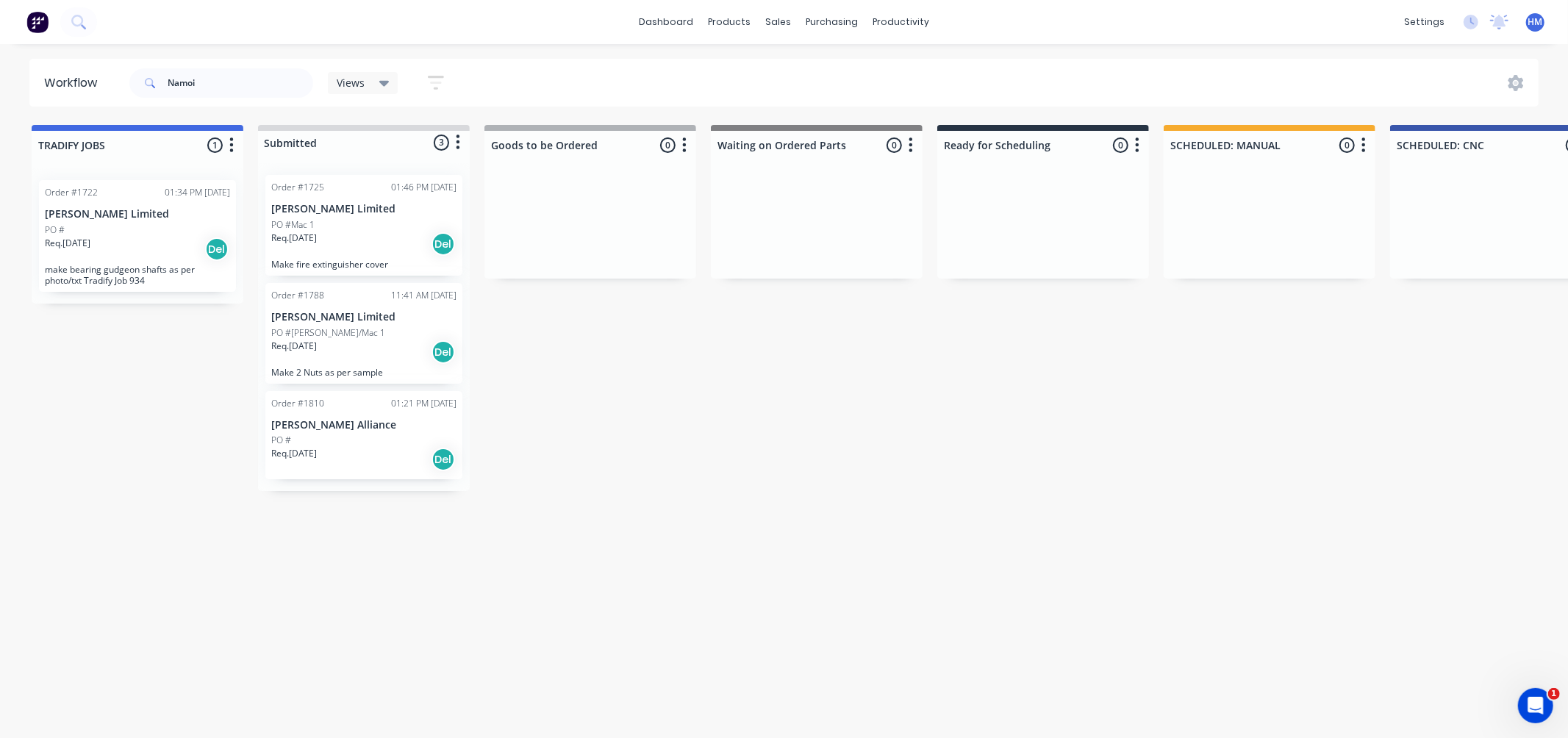
click at [307, 322] on p "[PERSON_NAME] Limited" at bounding box center [364, 317] width 186 height 13
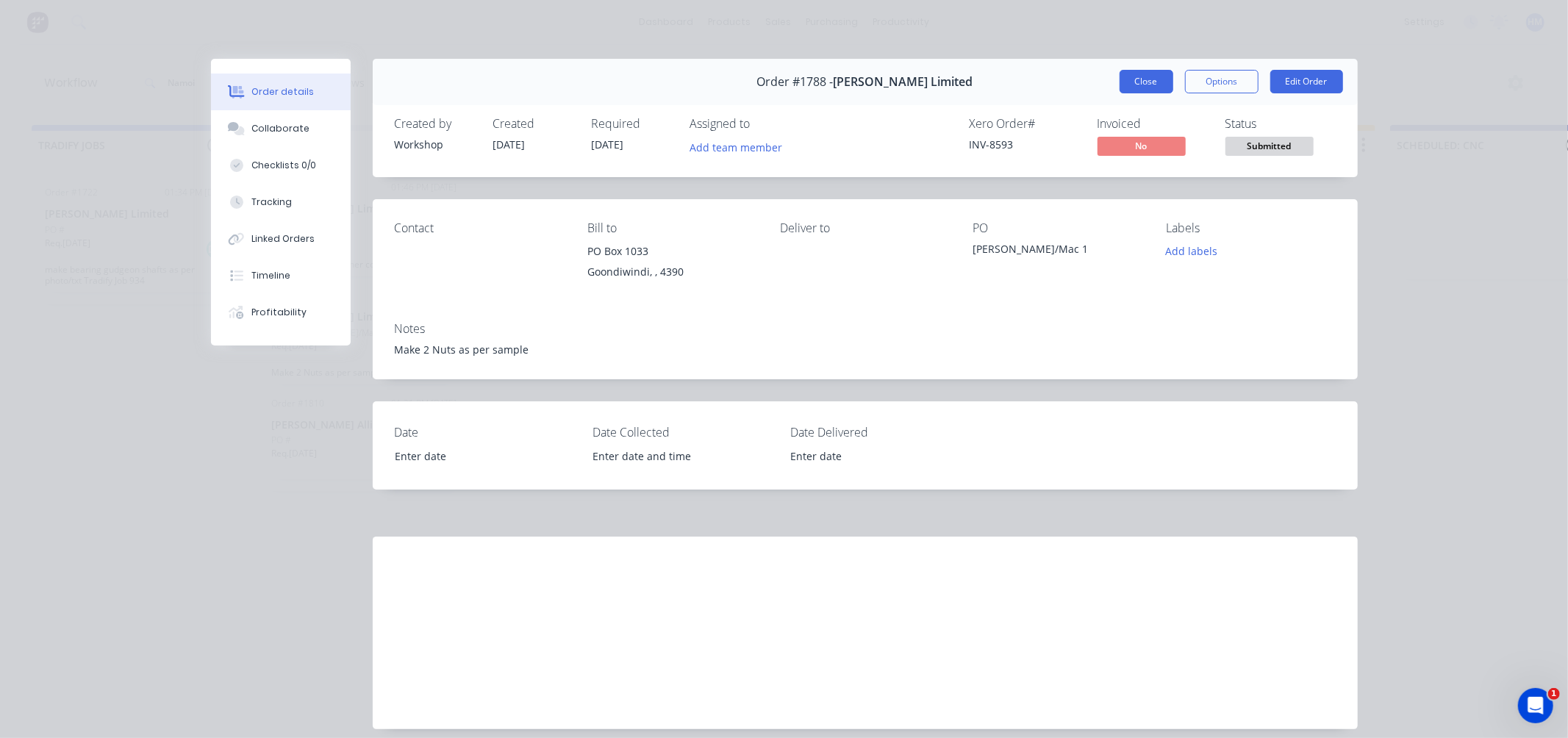
click at [1133, 86] on button "Close" at bounding box center [1146, 81] width 54 height 24
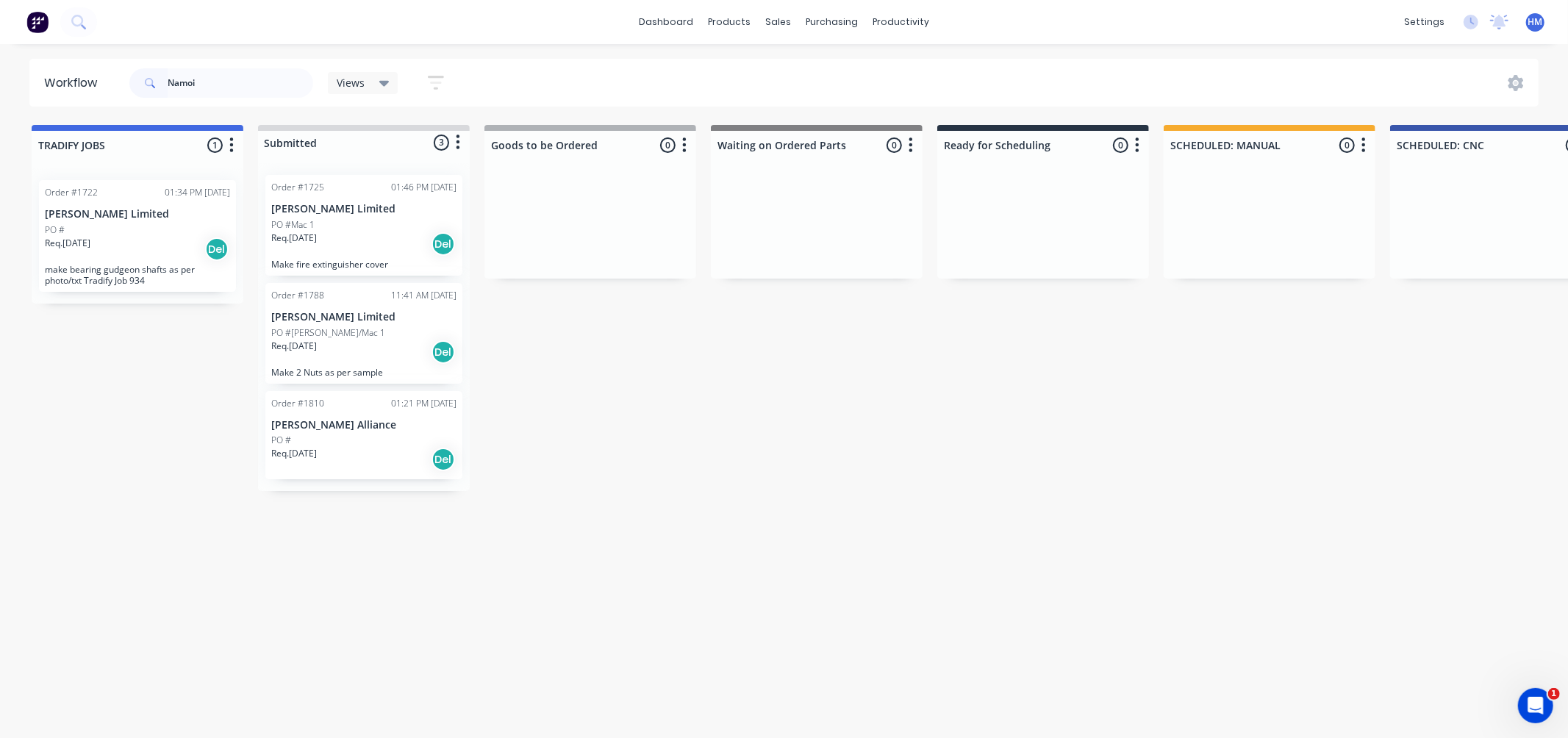
click at [317, 225] on div "PO #Mac 1" at bounding box center [364, 225] width 186 height 13
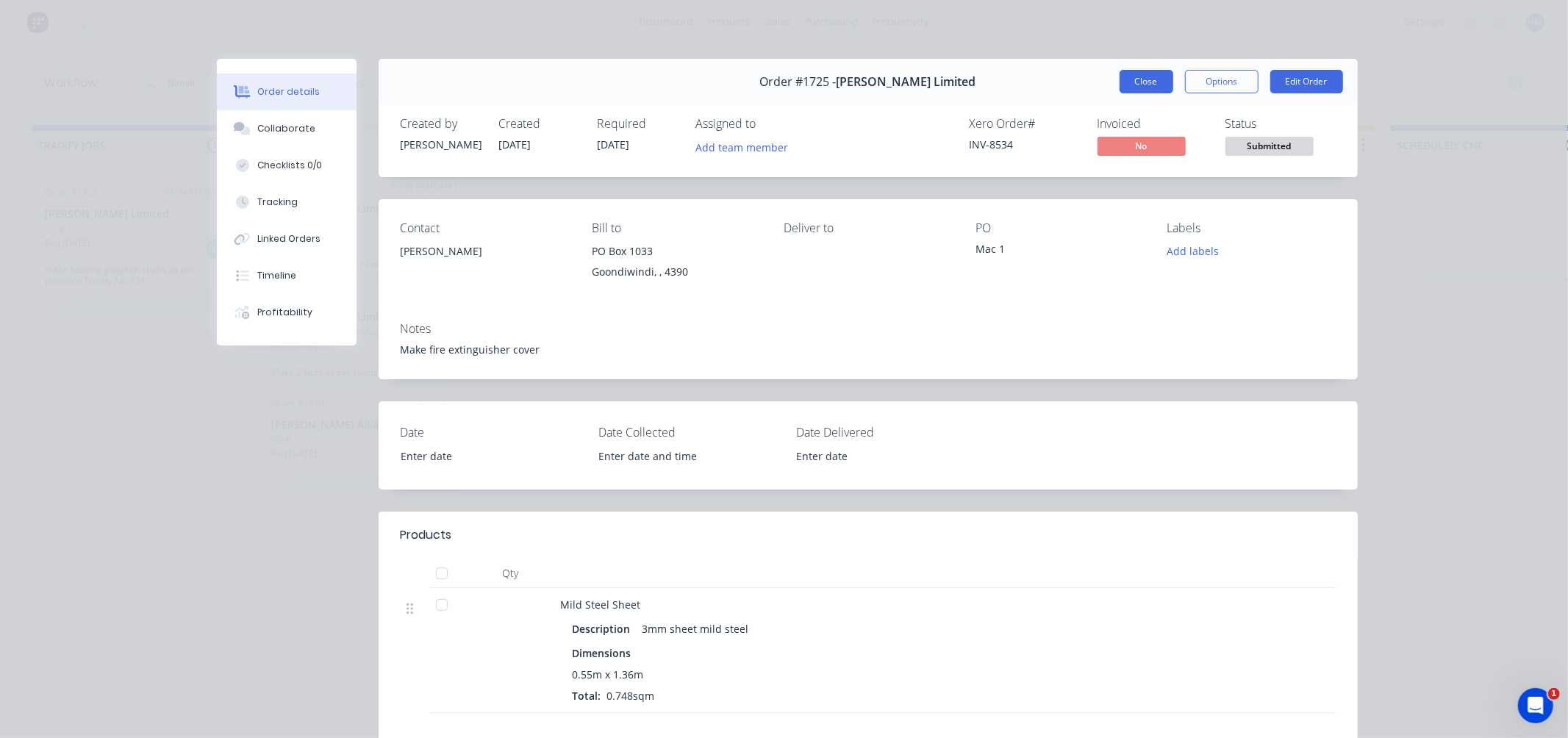
click at [1121, 81] on button "Close" at bounding box center [1146, 81] width 54 height 24
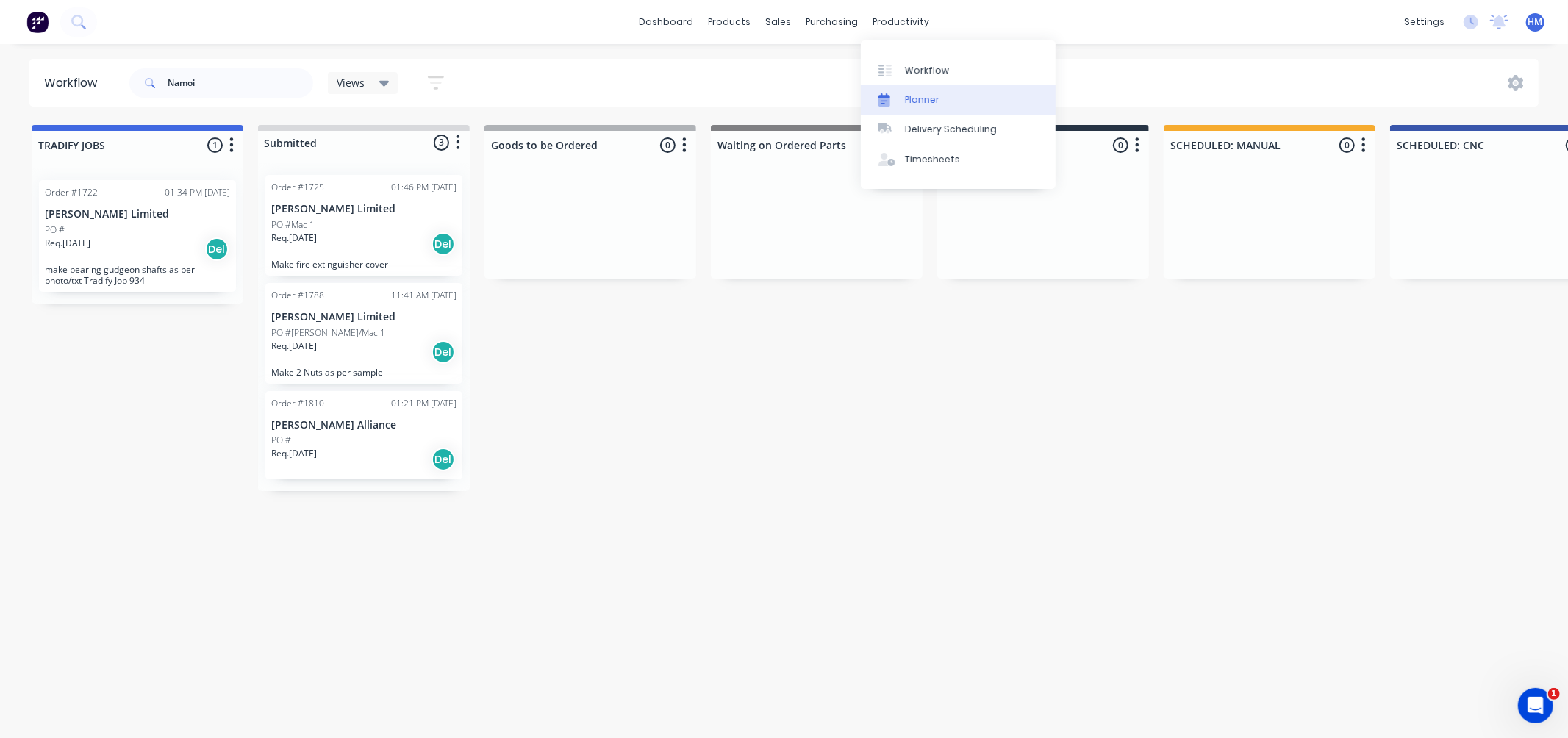
click at [895, 98] on div at bounding box center [889, 100] width 22 height 13
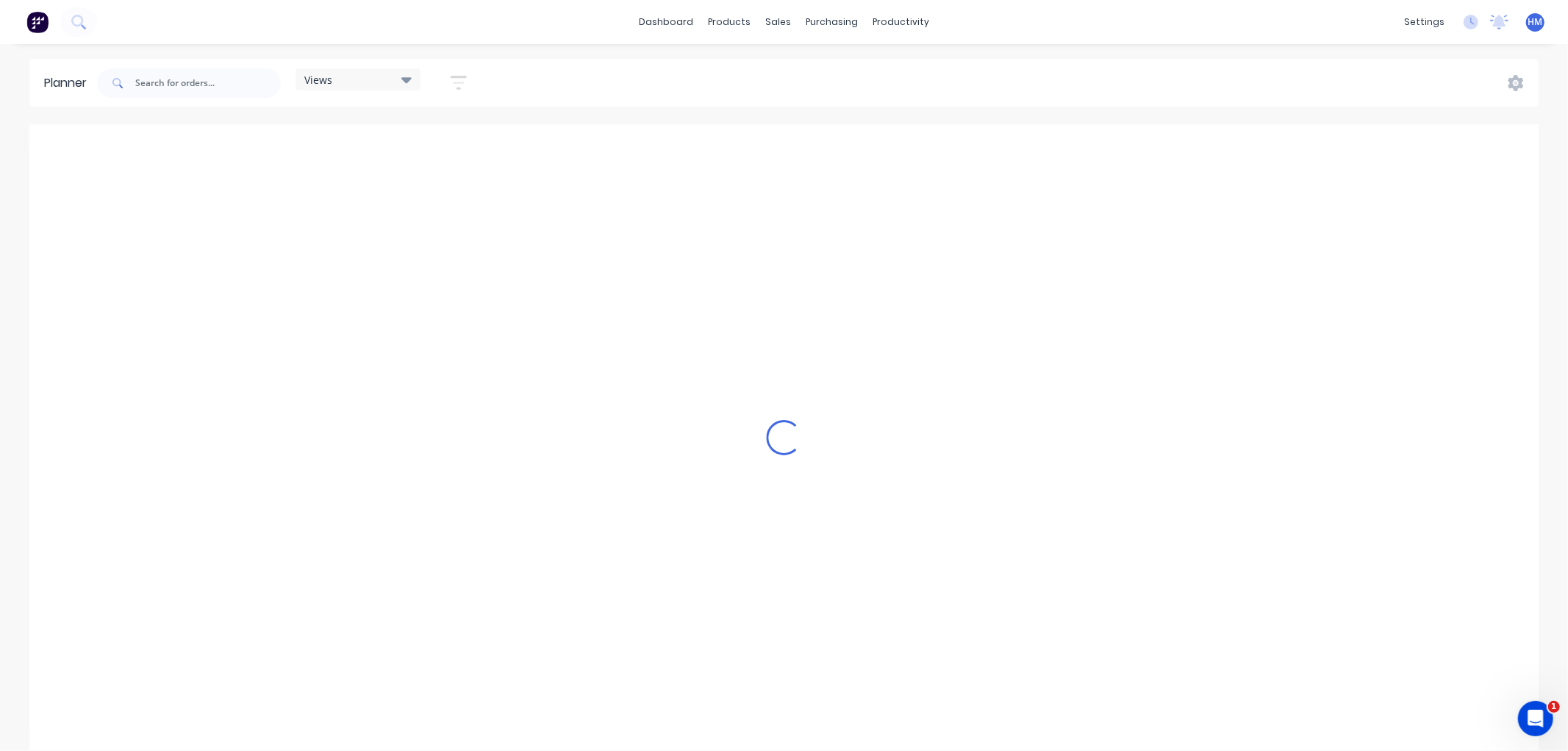
scroll to position [0, 1]
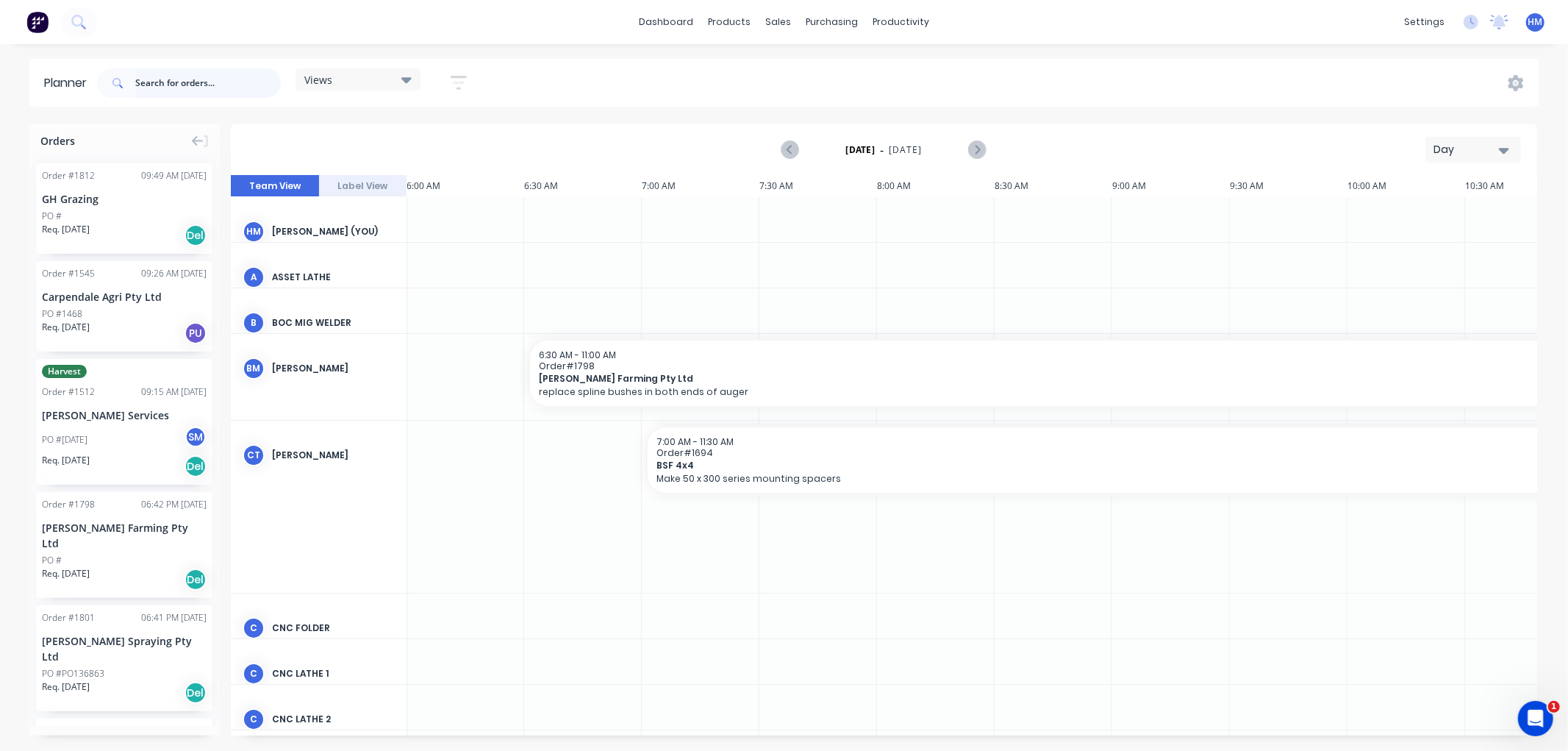
click at [218, 83] on input "text" at bounding box center [207, 82] width 145 height 29
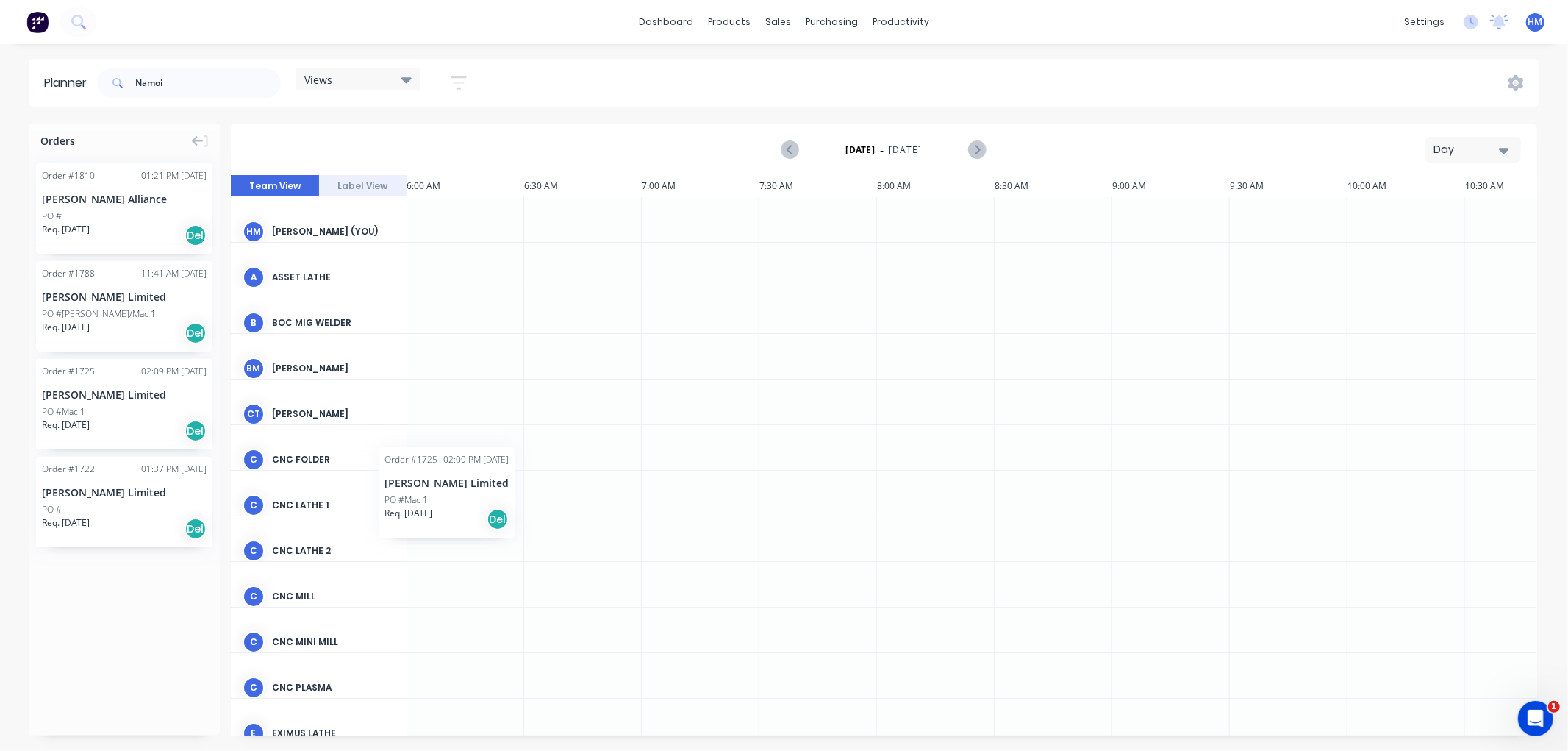
scroll to position [0, 0]
drag, startPoint x: 81, startPoint y: 386, endPoint x: 64, endPoint y: 356, distance: 34.5
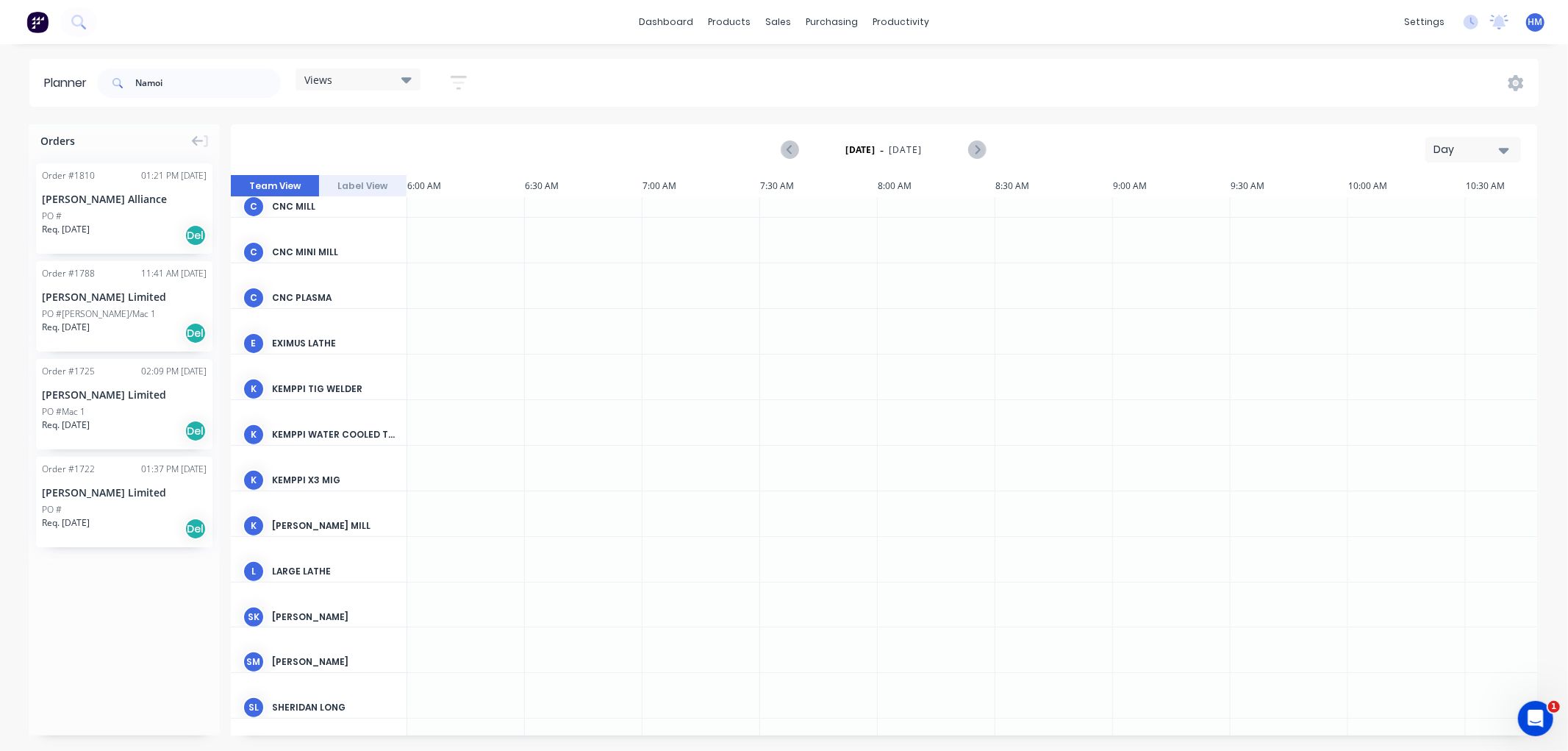
scroll to position [428, 0]
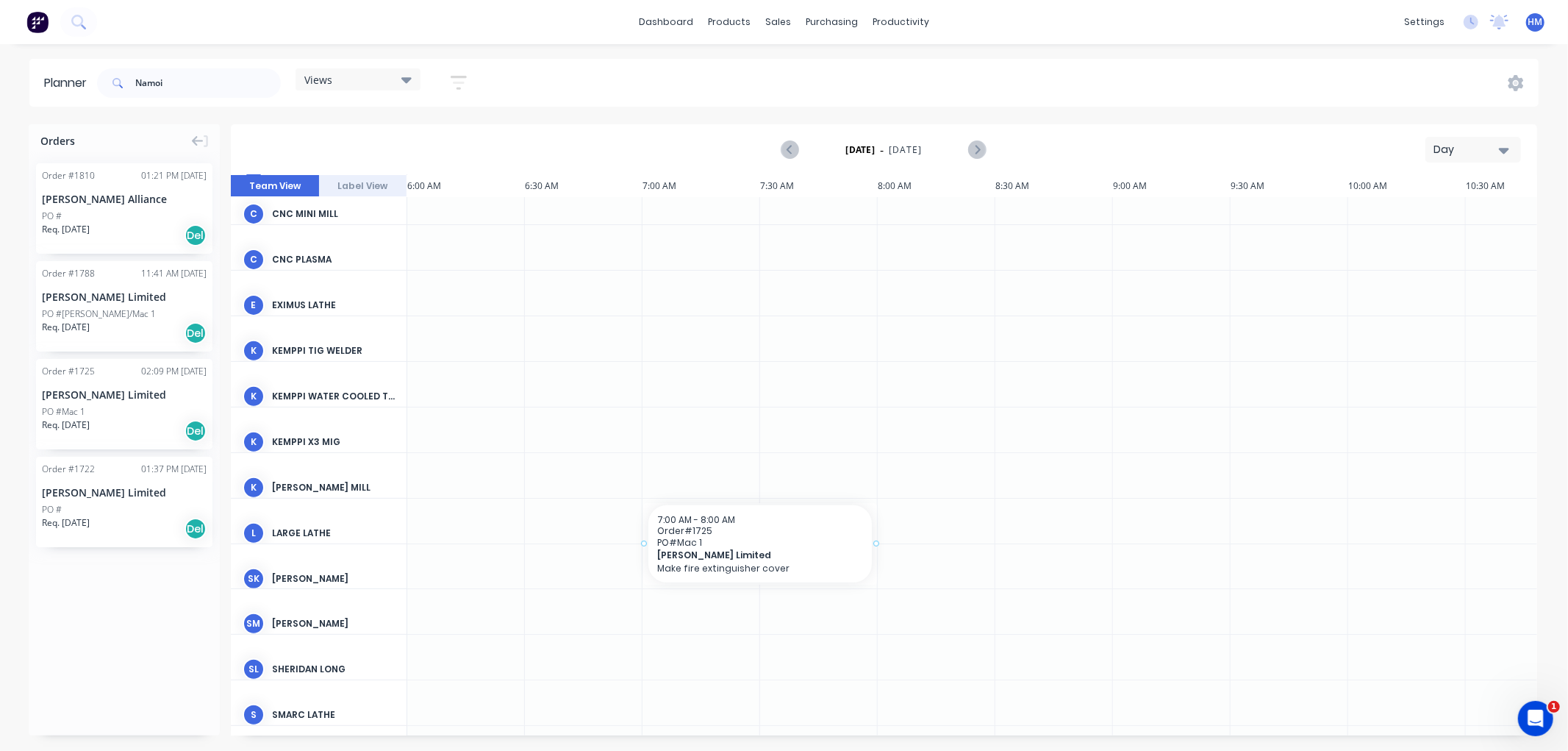
drag, startPoint x: 108, startPoint y: 380, endPoint x: 691, endPoint y: 539, distance: 604.3
click at [180, 81] on input "Namoi" at bounding box center [207, 82] width 145 height 29
type input "N"
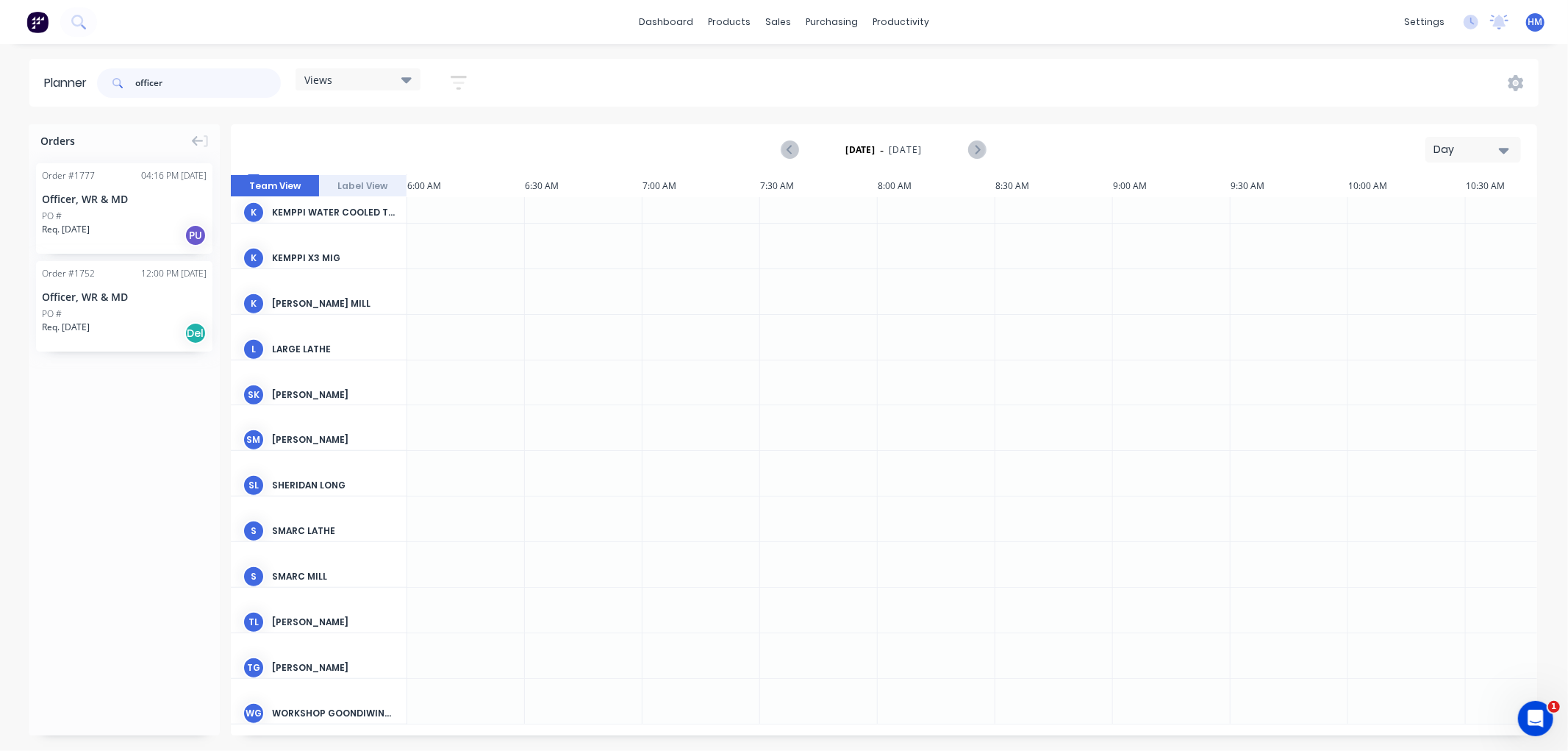
scroll to position [785, 0]
type input "officer"
click at [98, 196] on div "Officer, WR & MD" at bounding box center [124, 199] width 165 height 15
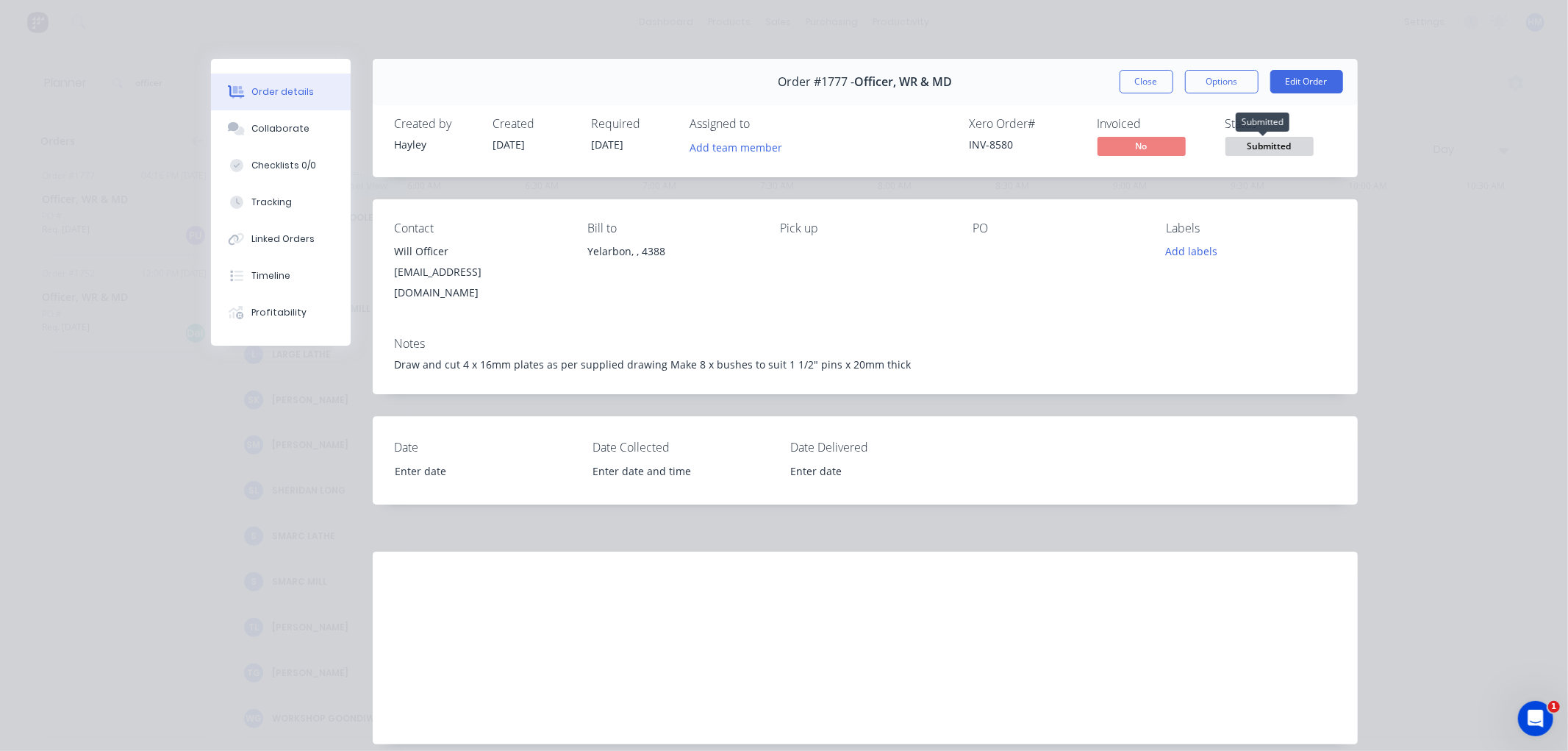
click at [1242, 148] on span "Submitted" at bounding box center [1269, 146] width 88 height 18
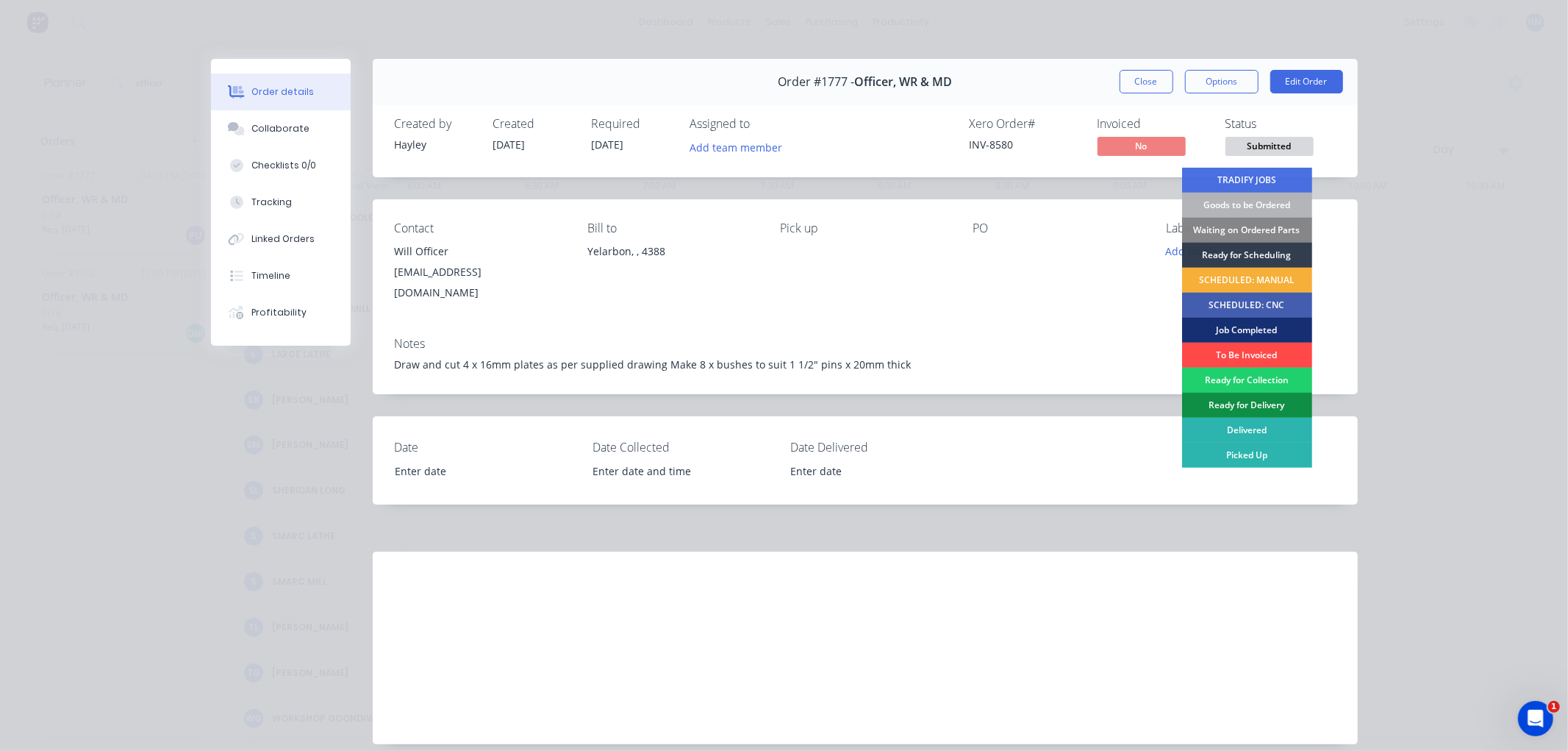
click at [1224, 350] on div "To Be Invoiced" at bounding box center [1247, 355] width 130 height 25
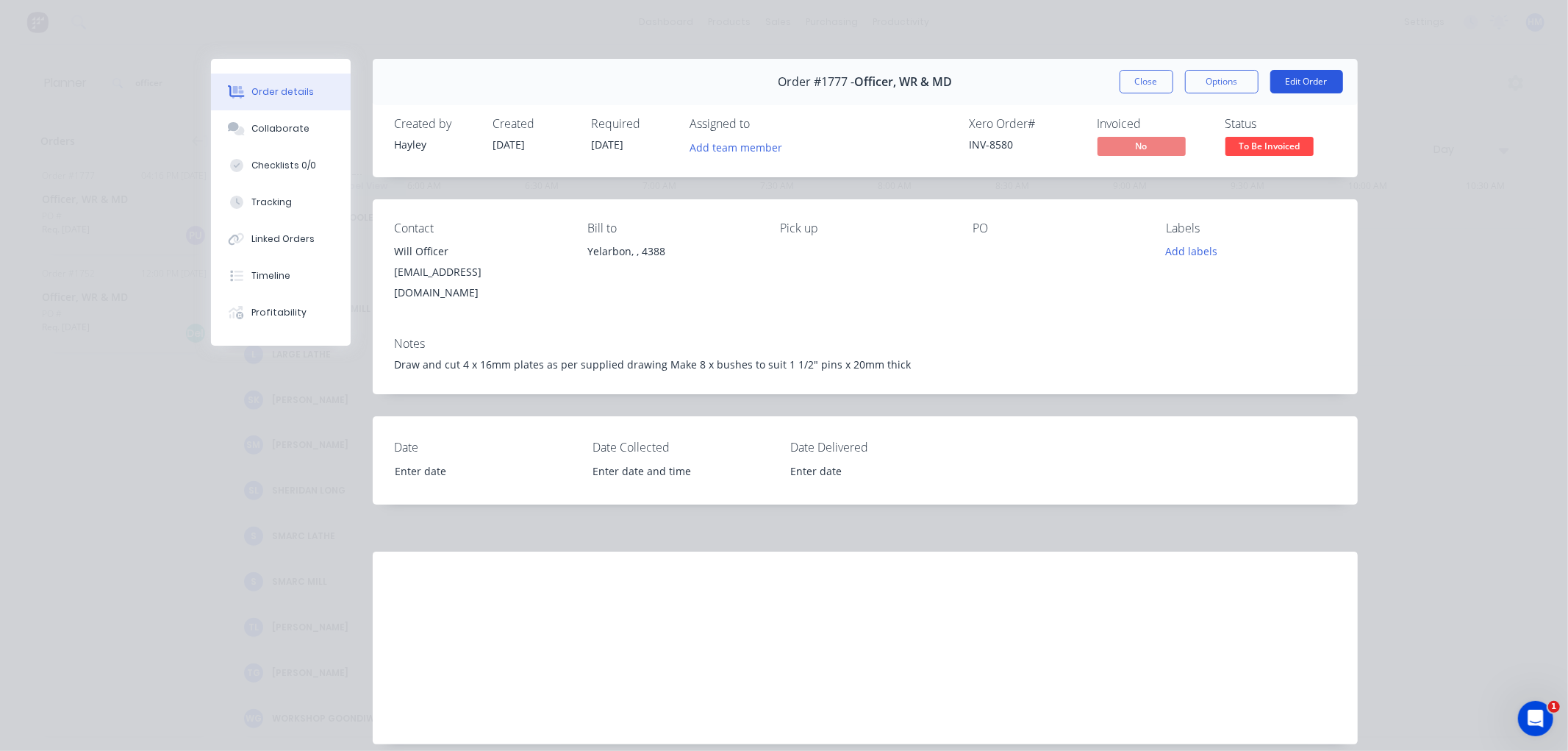
click at [1290, 78] on button "Edit Order" at bounding box center [1307, 81] width 73 height 24
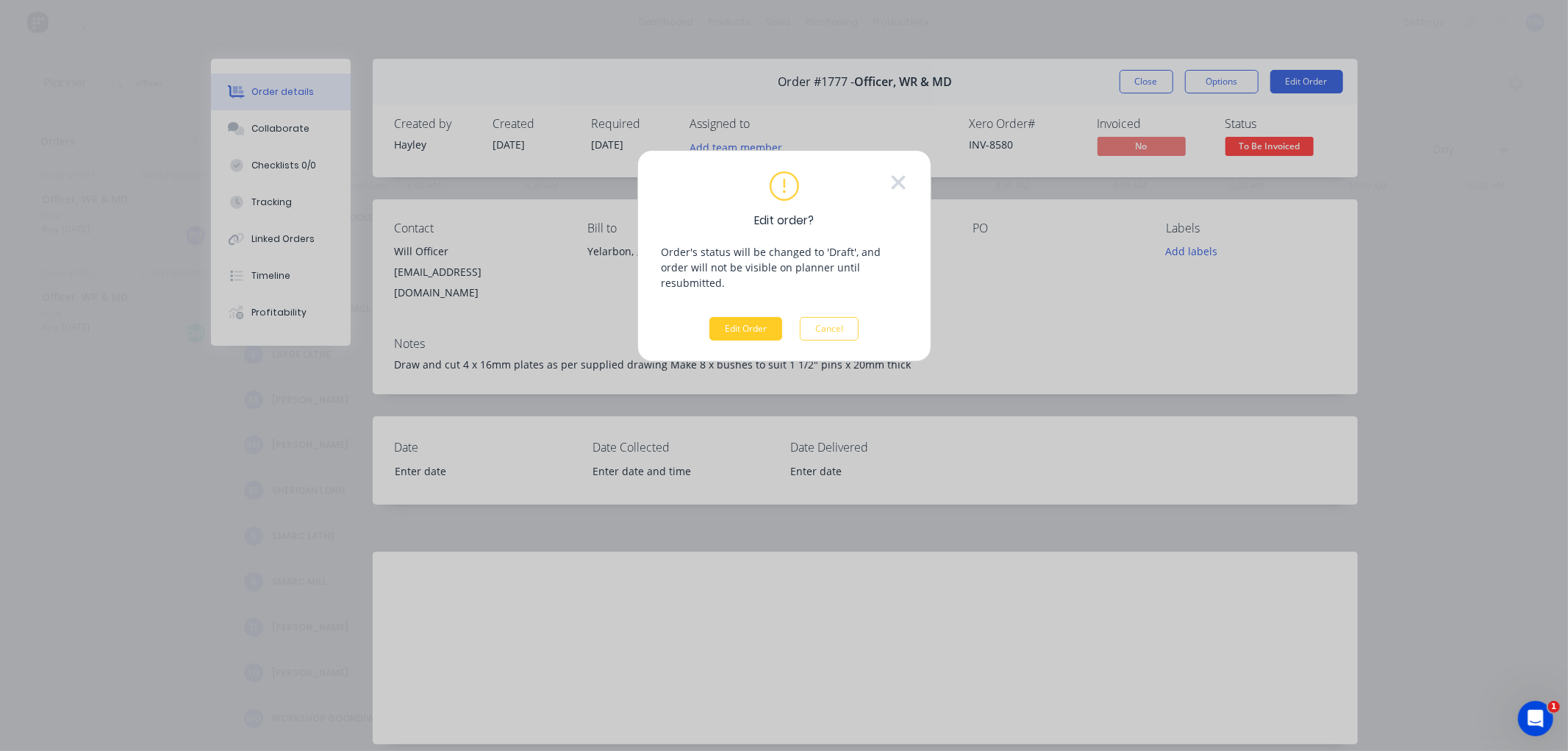
click at [762, 318] on button "Edit Order" at bounding box center [746, 328] width 73 height 24
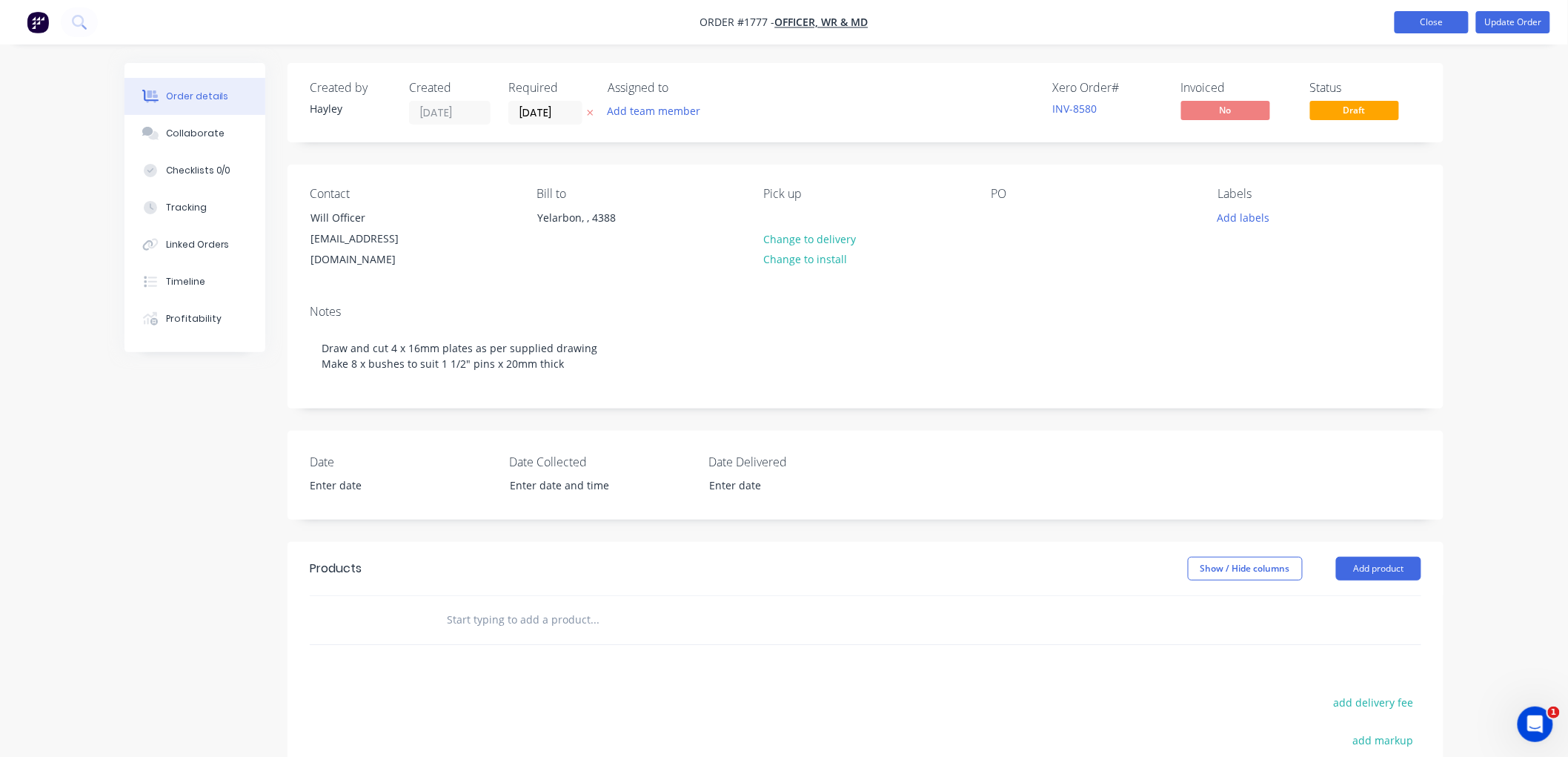
click at [1406, 27] on button "Close" at bounding box center [1432, 22] width 75 height 22
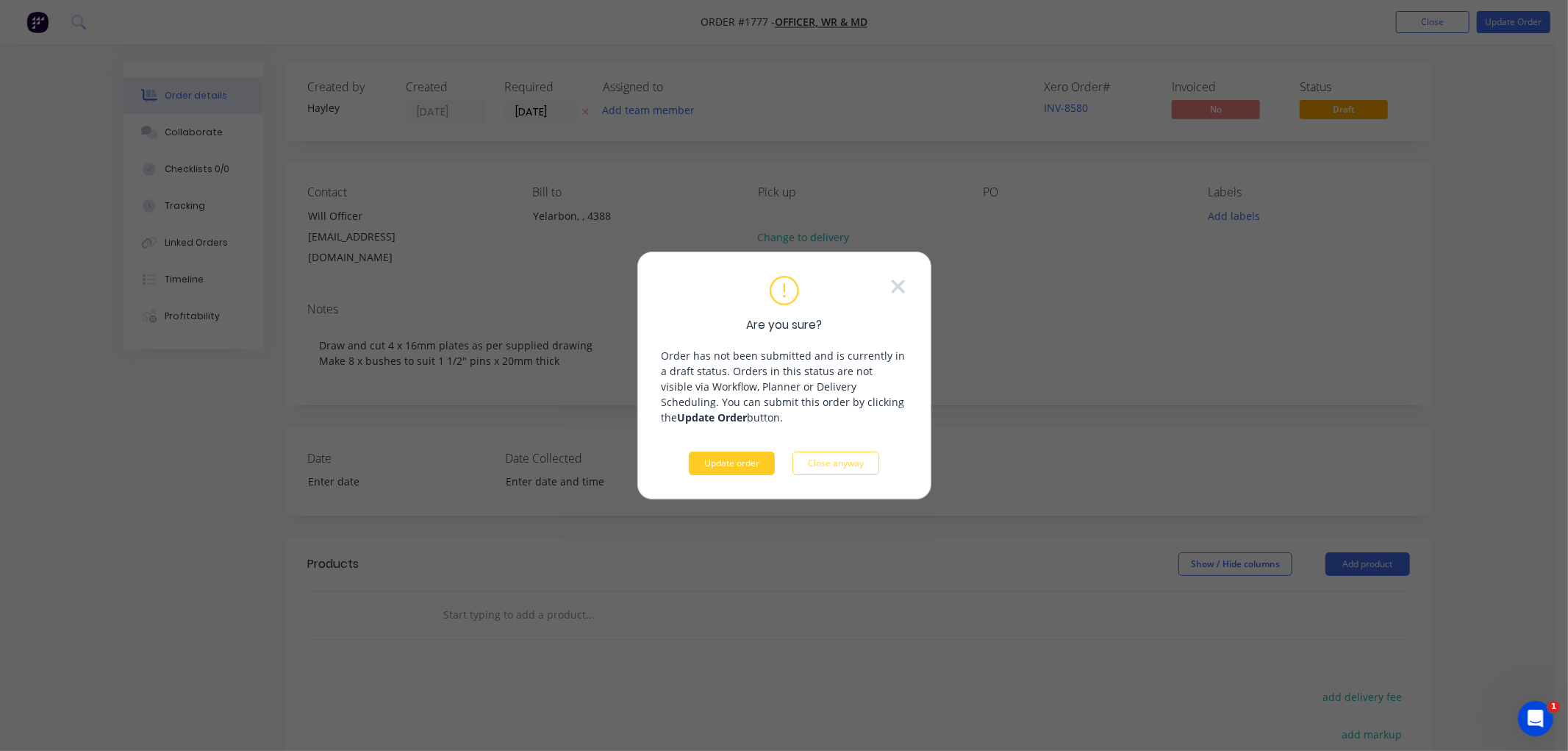
click at [740, 459] on button "Update order" at bounding box center [732, 463] width 86 height 24
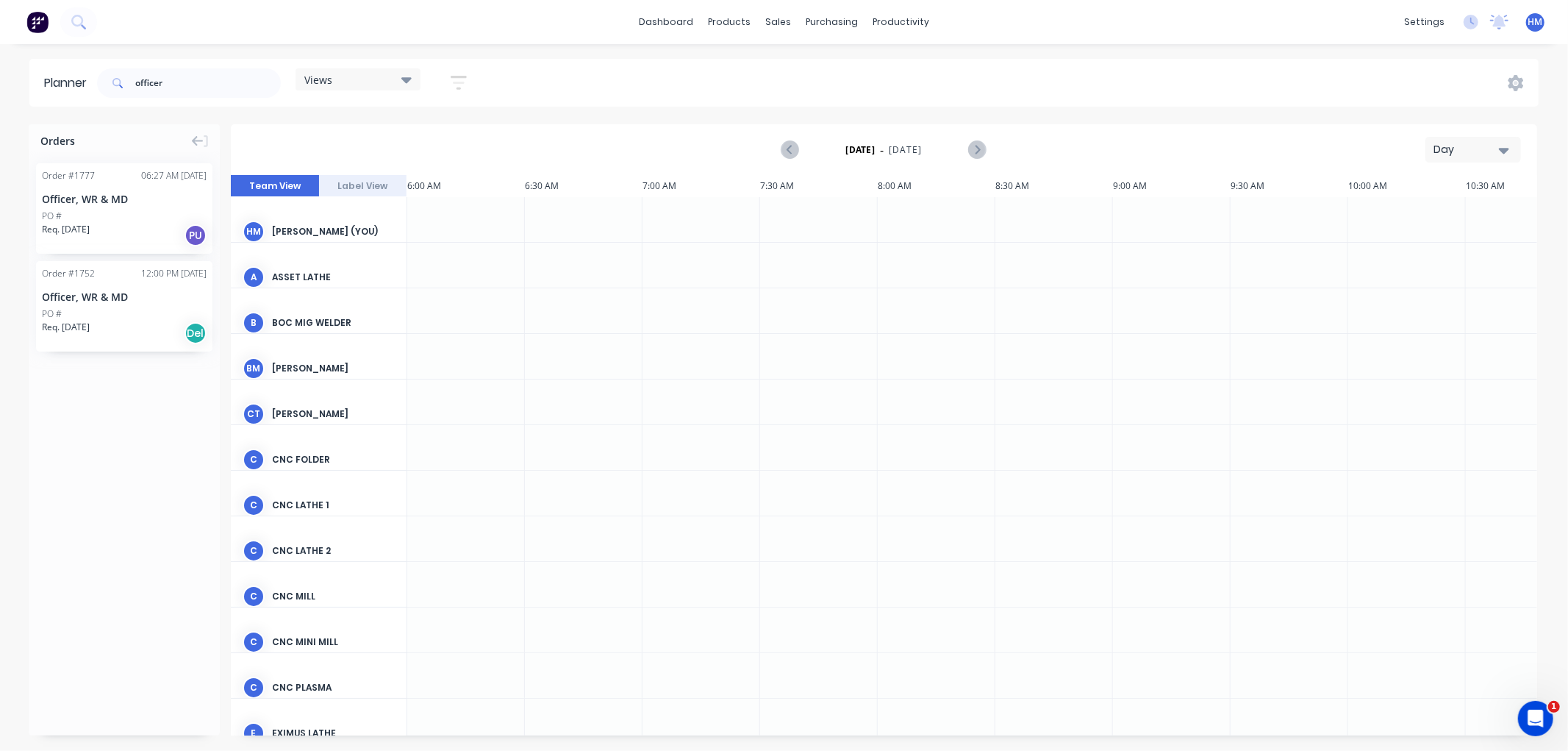
scroll to position [0, 1]
click at [107, 296] on div "Officer, WR & MD" at bounding box center [124, 297] width 165 height 15
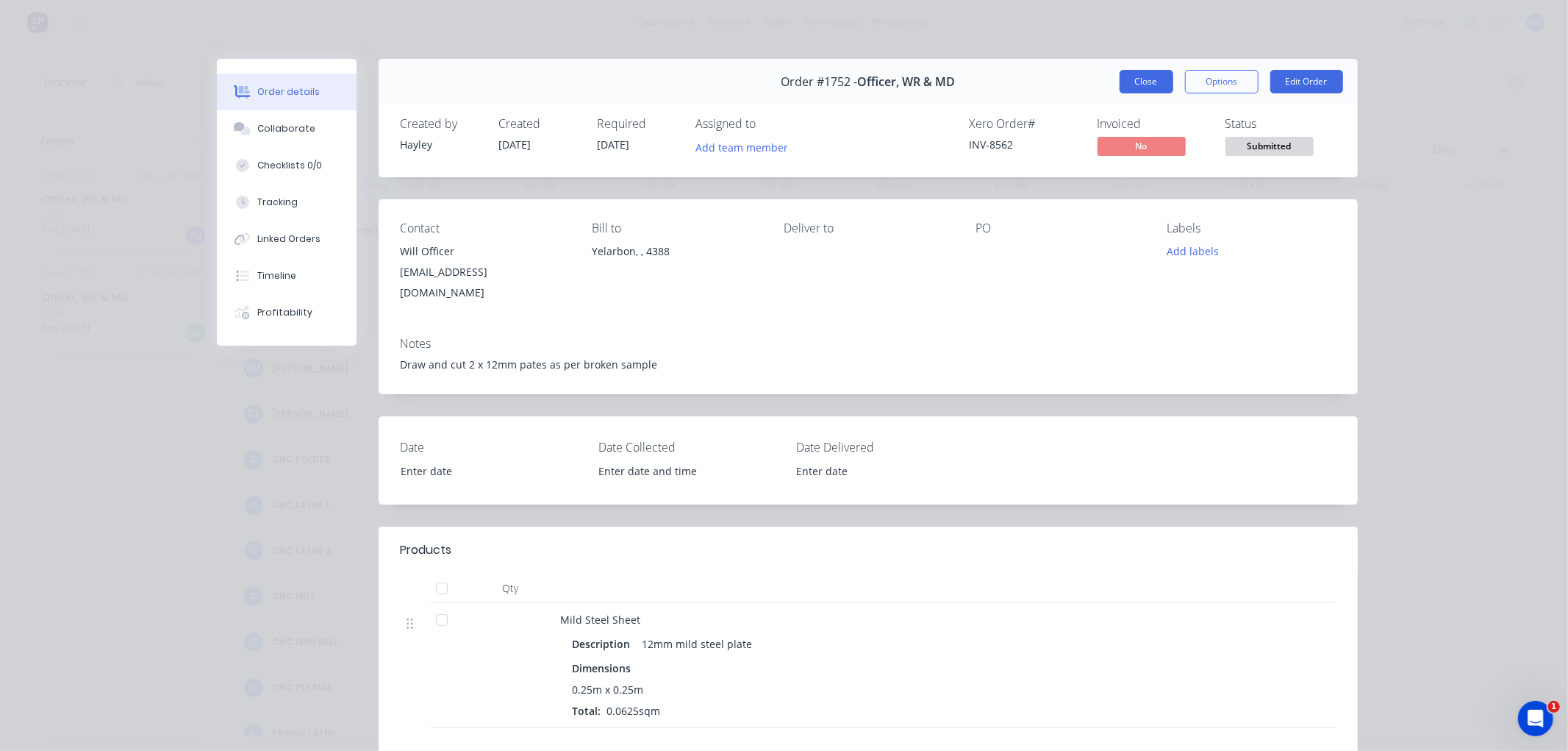
click at [1146, 81] on button "Close" at bounding box center [1146, 81] width 54 height 24
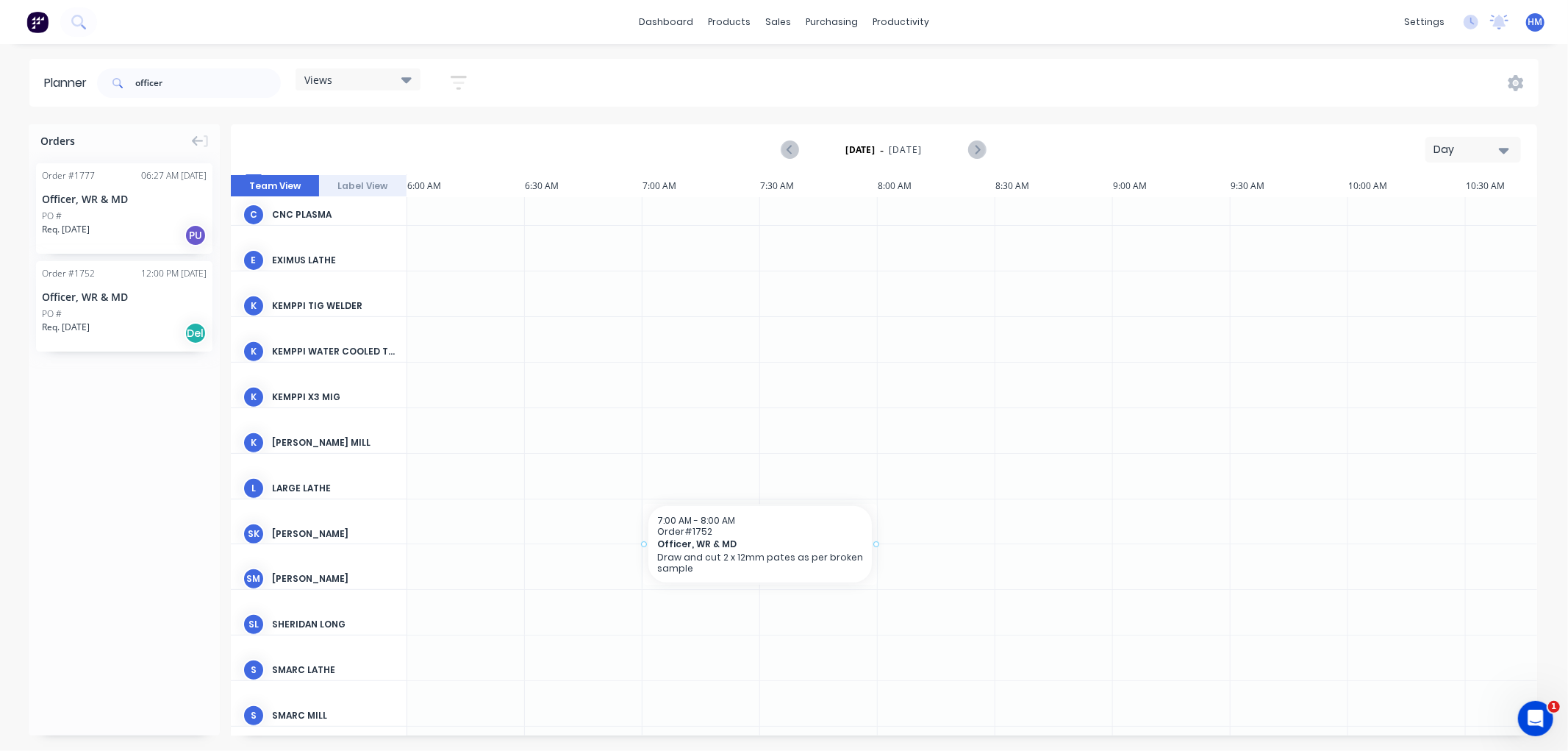
scroll to position [505, 0]
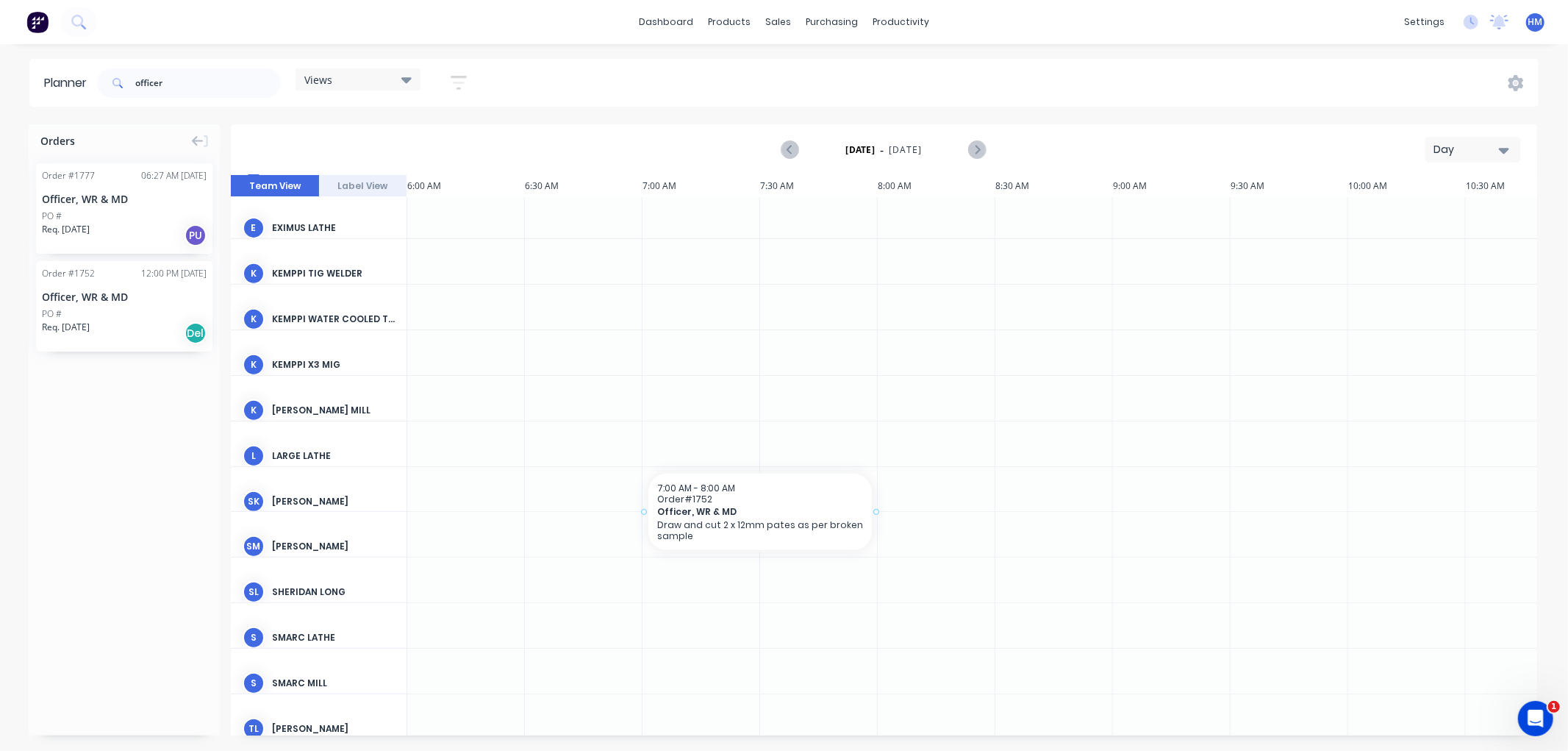
drag, startPoint x: 106, startPoint y: 292, endPoint x: 722, endPoint y: 515, distance: 655.1
click at [171, 76] on input "officer" at bounding box center [207, 82] width 145 height 29
type input "o"
